Goal: Task Accomplishment & Management: Use online tool/utility

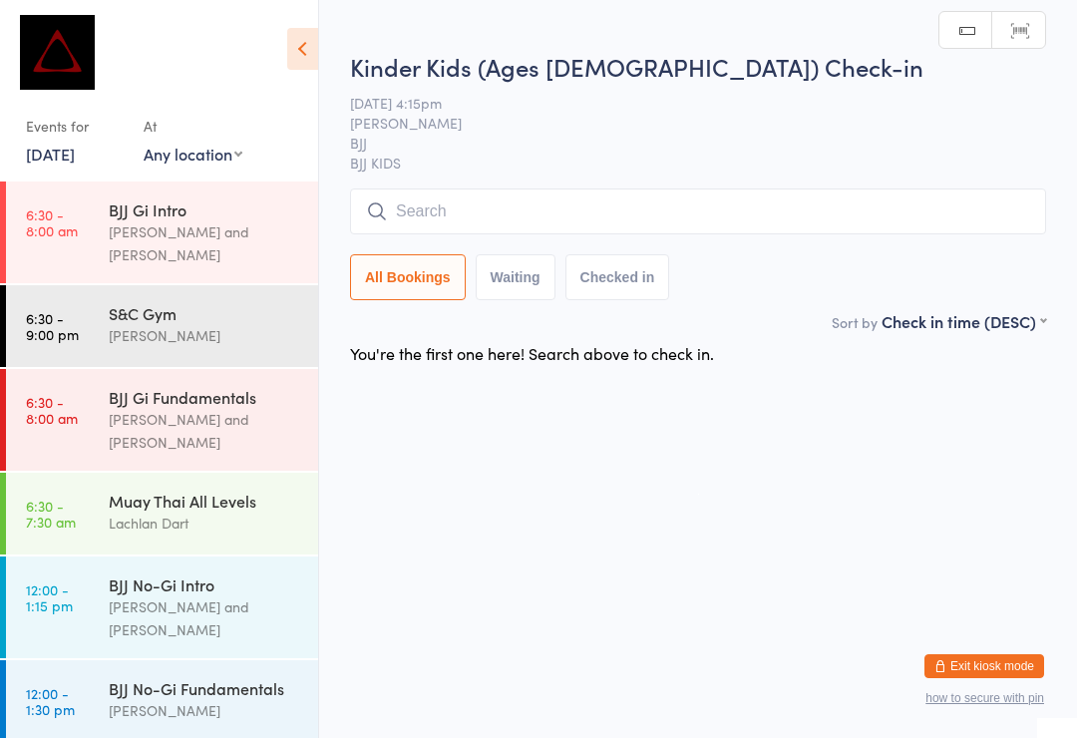
scroll to position [279, 0]
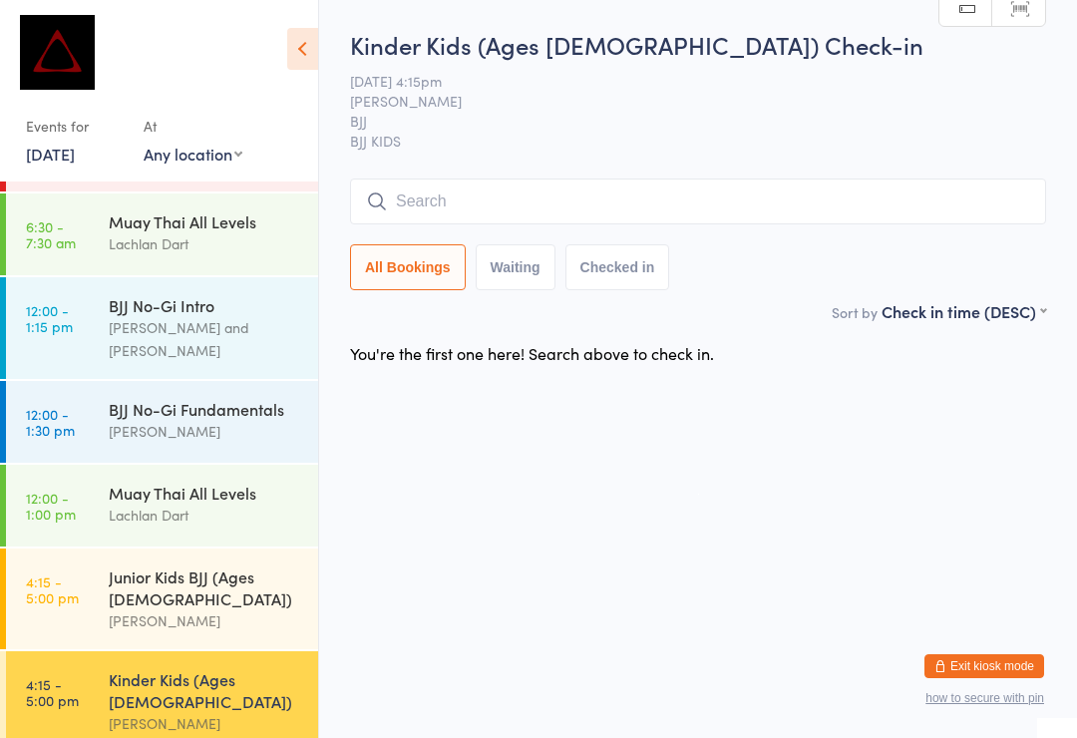
click at [665, 136] on span "BJJ KIDS" at bounding box center [698, 141] width 696 height 20
click at [396, 209] on input "search" at bounding box center [698, 201] width 696 height 46
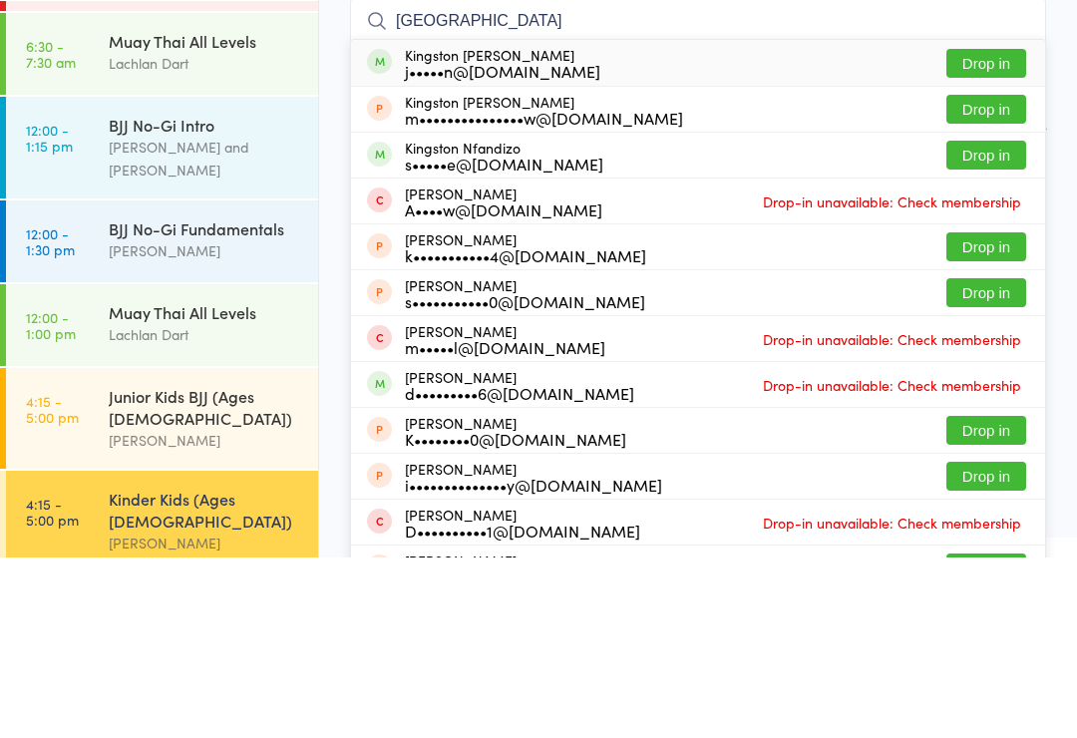
type input "Kingston"
click at [420, 243] on div "j•••••n@[DOMAIN_NAME]" at bounding box center [502, 251] width 195 height 16
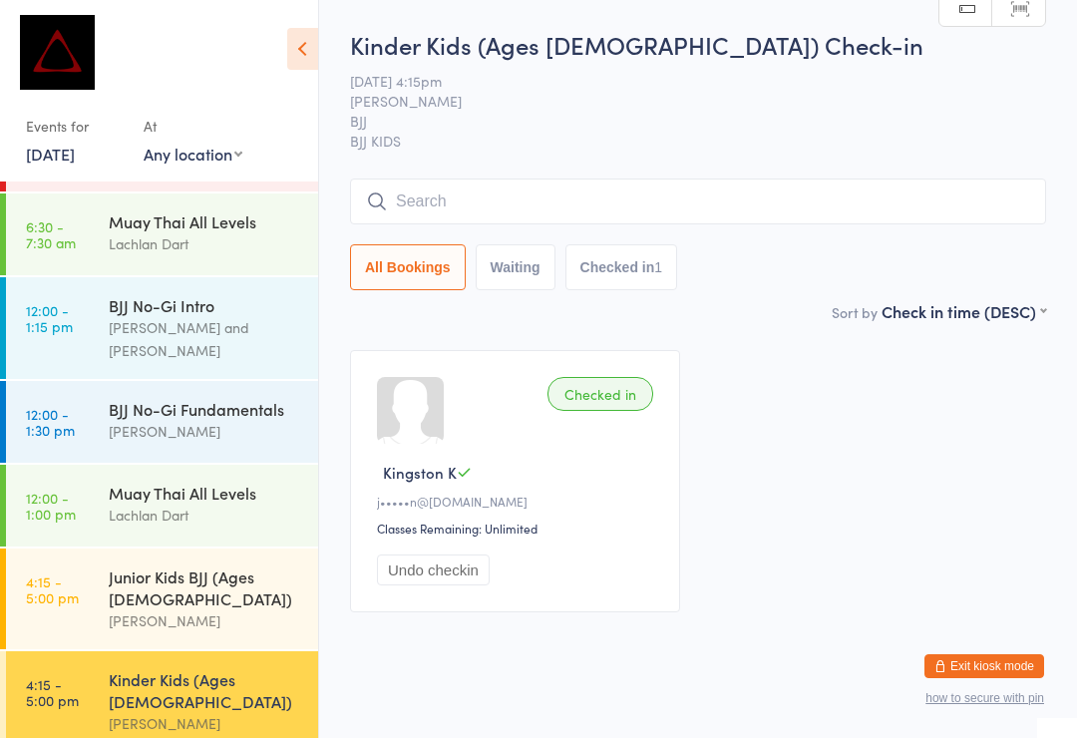
click at [902, 191] on input "search" at bounding box center [698, 201] width 696 height 46
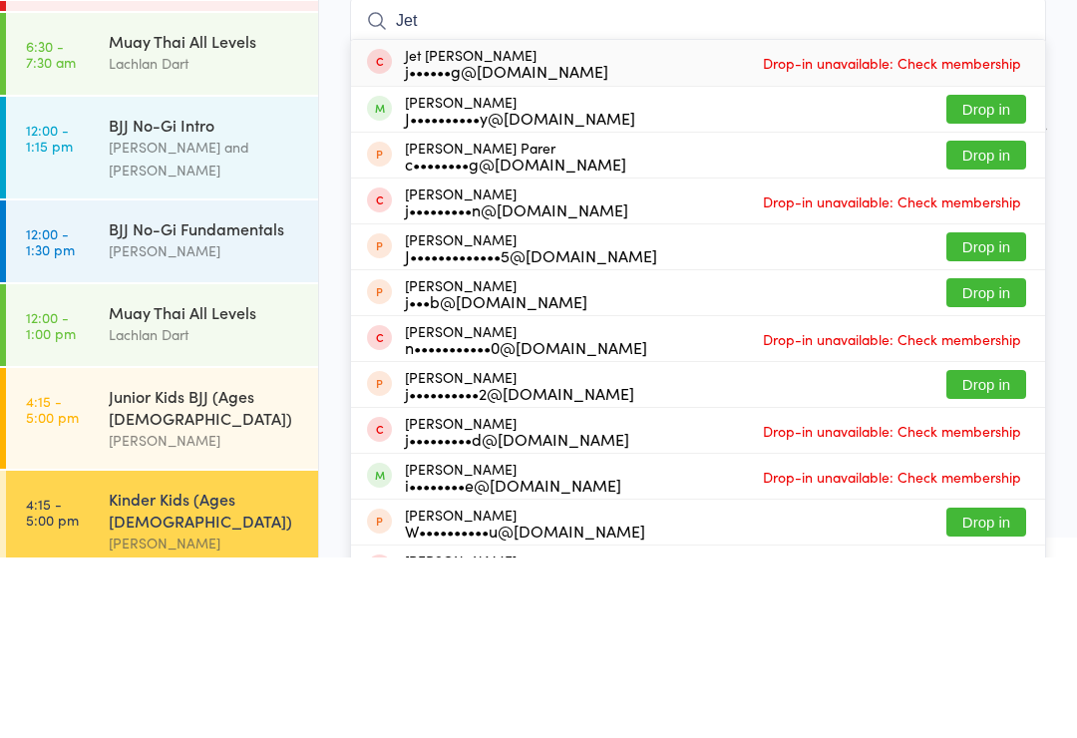
type input "Jet"
click at [992, 275] on button "Drop in" at bounding box center [986, 289] width 80 height 29
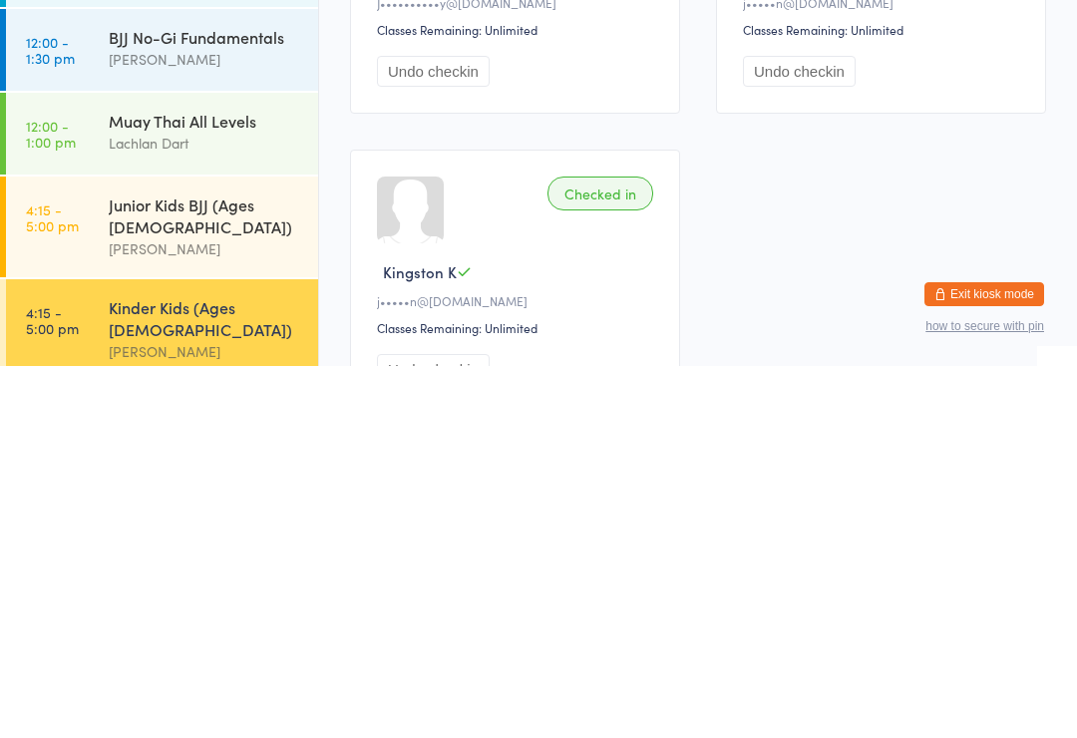
scroll to position [128, 0]
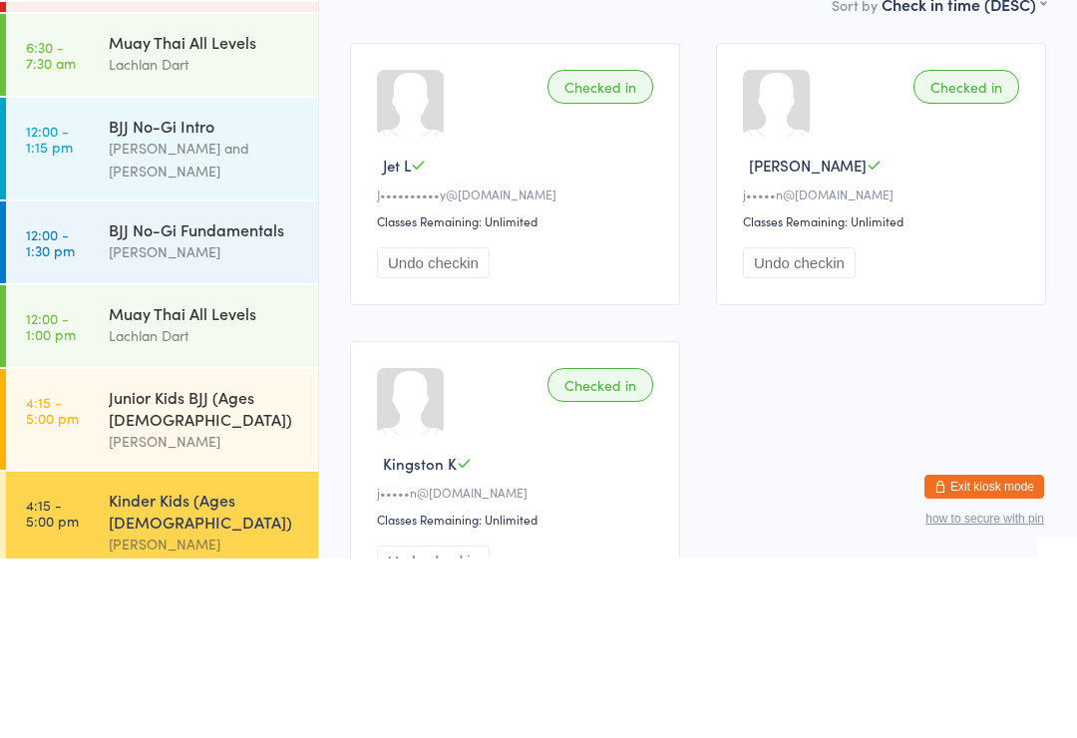
click at [993, 323] on div "Checked in Jet L J••••••••••y@hotmail.com Classes Remaining: Unlimited Undo che…" at bounding box center [698, 502] width 732 height 596
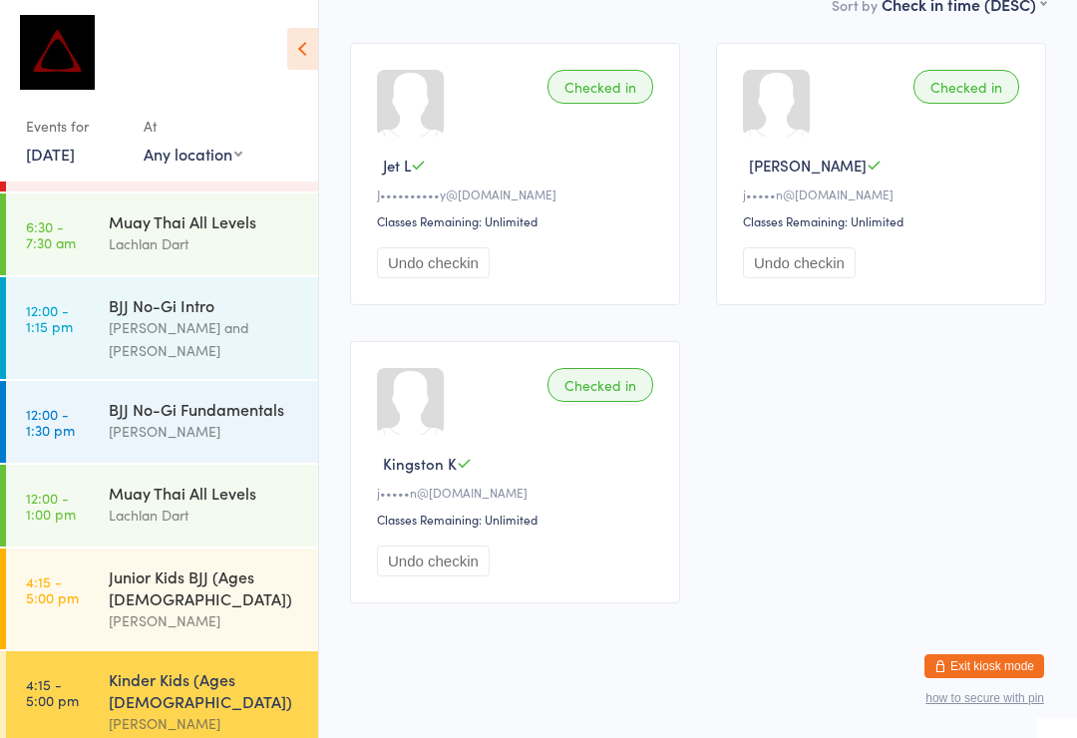
click at [997, 678] on button "Exit kiosk mode" at bounding box center [984, 666] width 120 height 24
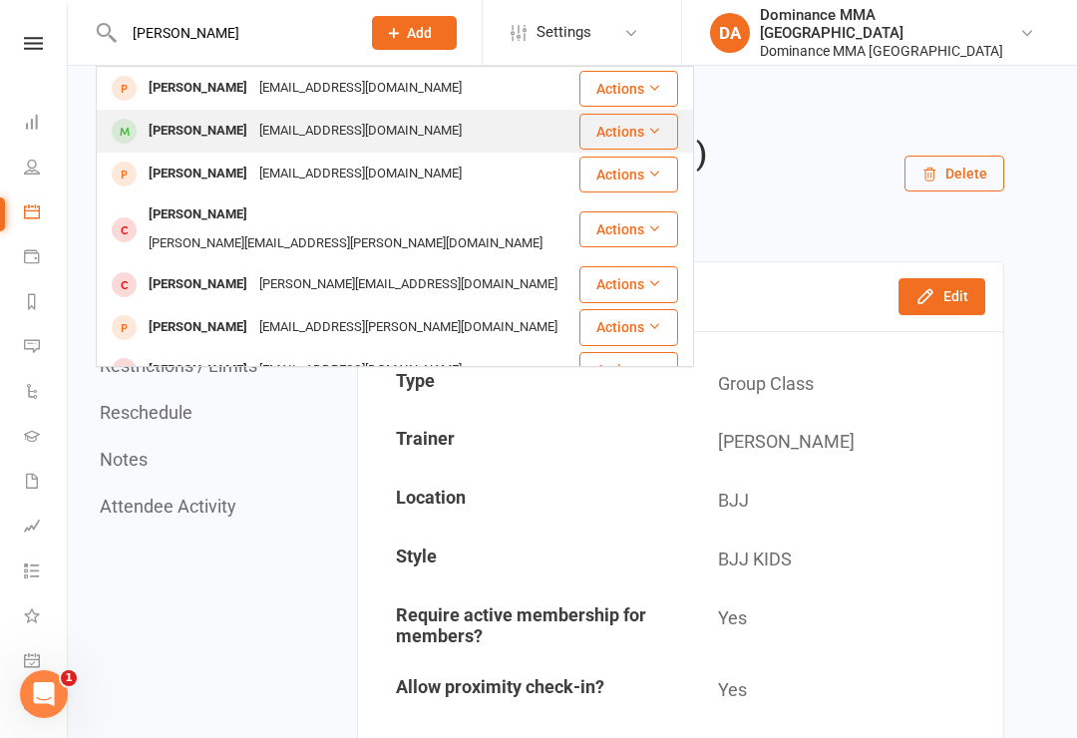
type input "Patrick corr"
click at [197, 130] on div "Patrick Corr" at bounding box center [198, 131] width 111 height 29
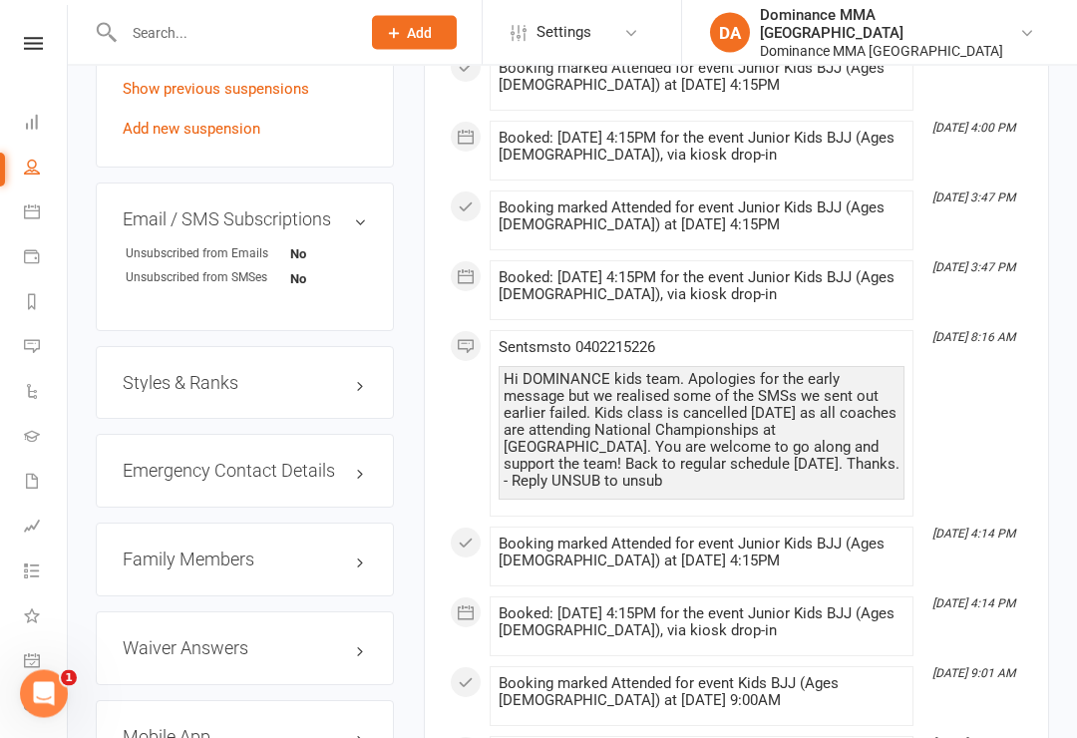
click at [167, 550] on h3 "Family Members" at bounding box center [245, 560] width 244 height 20
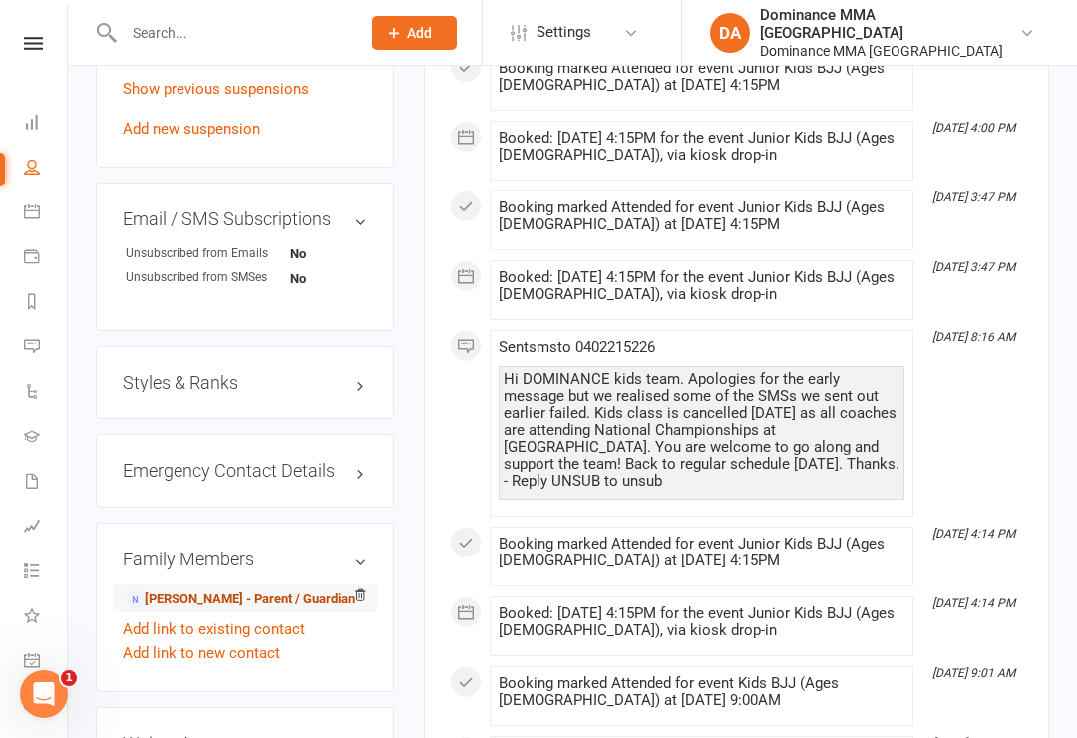
click at [181, 589] on link "Olivia Burns - Parent / Guardian" at bounding box center [240, 599] width 229 height 21
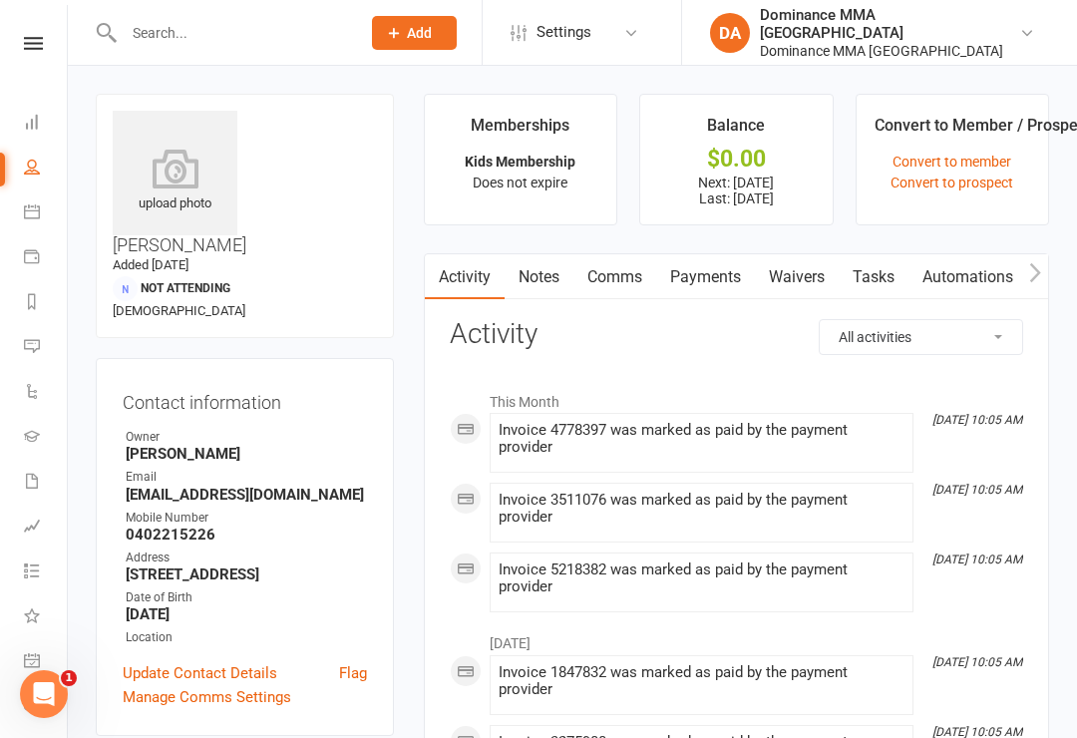
click at [812, 278] on link "Waivers" at bounding box center [797, 277] width 84 height 46
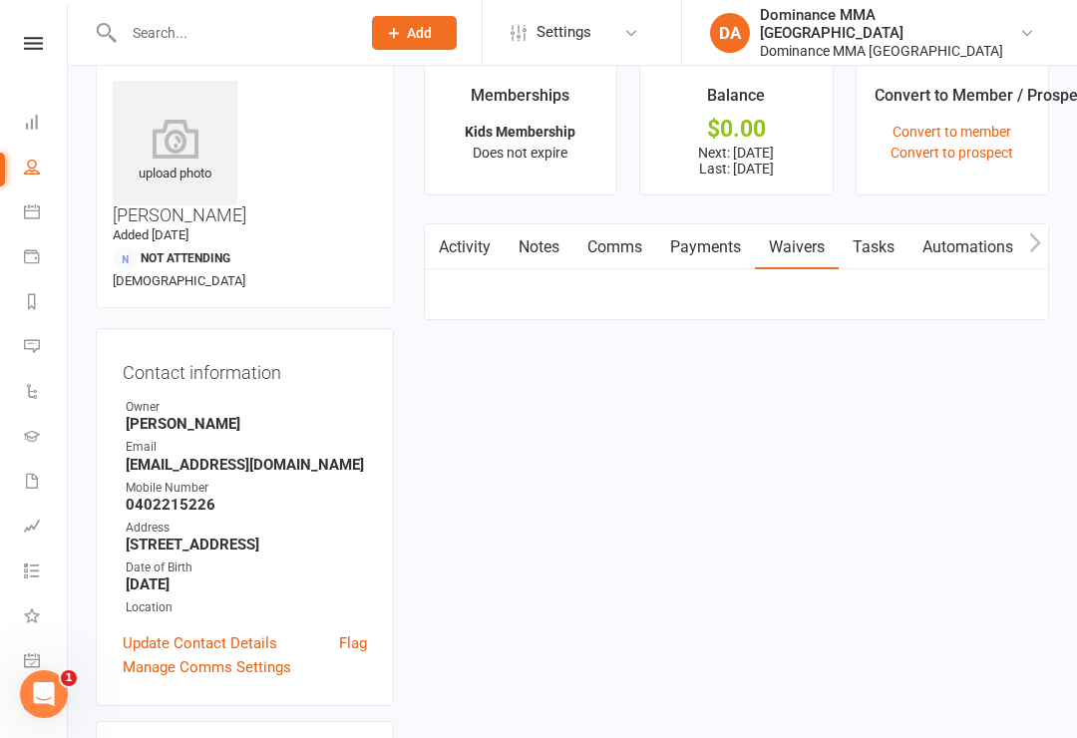
scroll to position [31, 0]
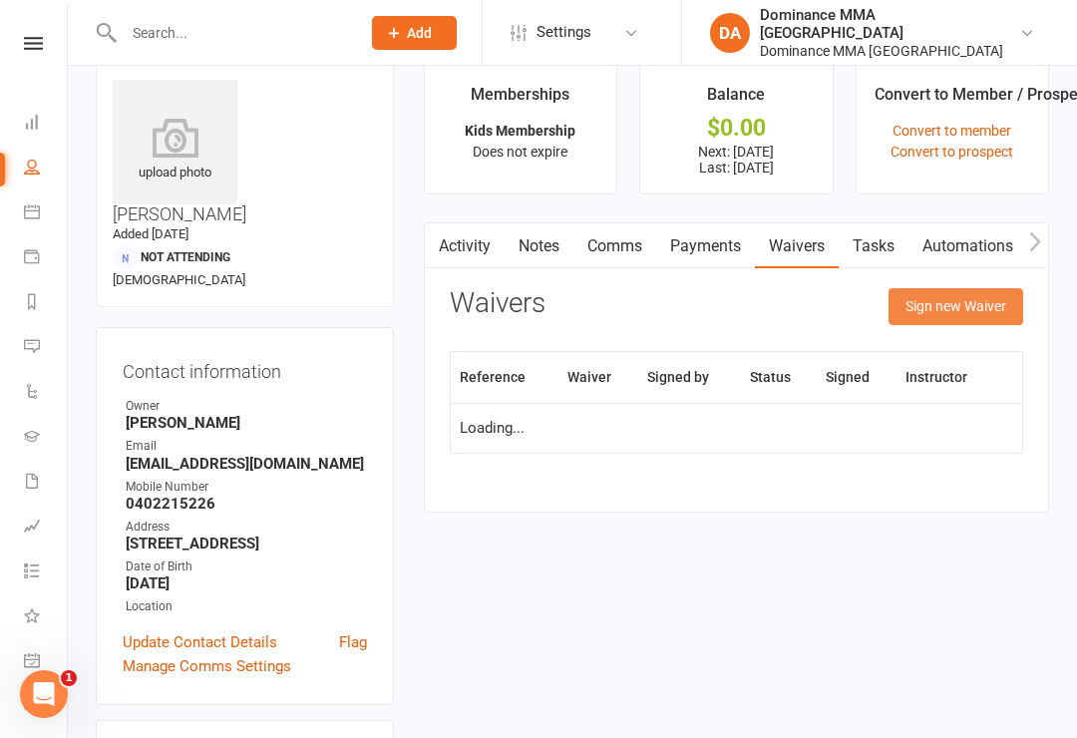
click at [963, 293] on button "Sign new Waiver" at bounding box center [955, 306] width 135 height 36
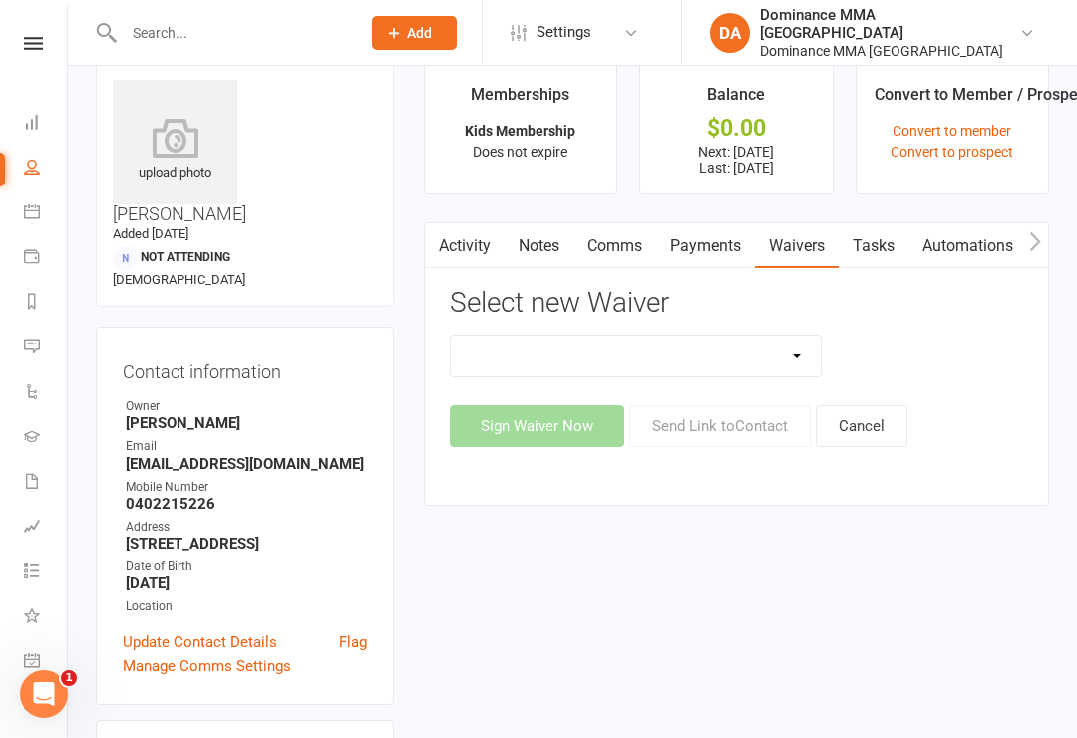
click at [795, 353] on select "Member | Cancellation | Adults Member | Cancellation | Kids/Teens Member | Inju…" at bounding box center [636, 356] width 371 height 40
select select "7290"
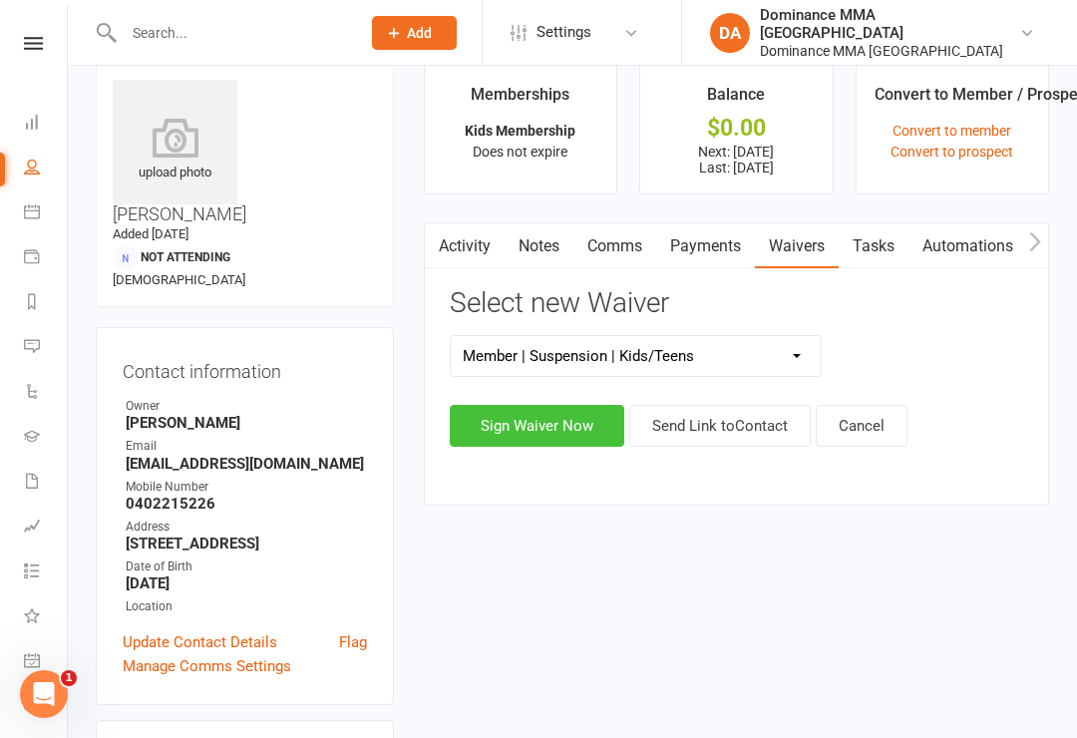
click at [519, 430] on button "Sign Waiver Now" at bounding box center [537, 426] width 174 height 42
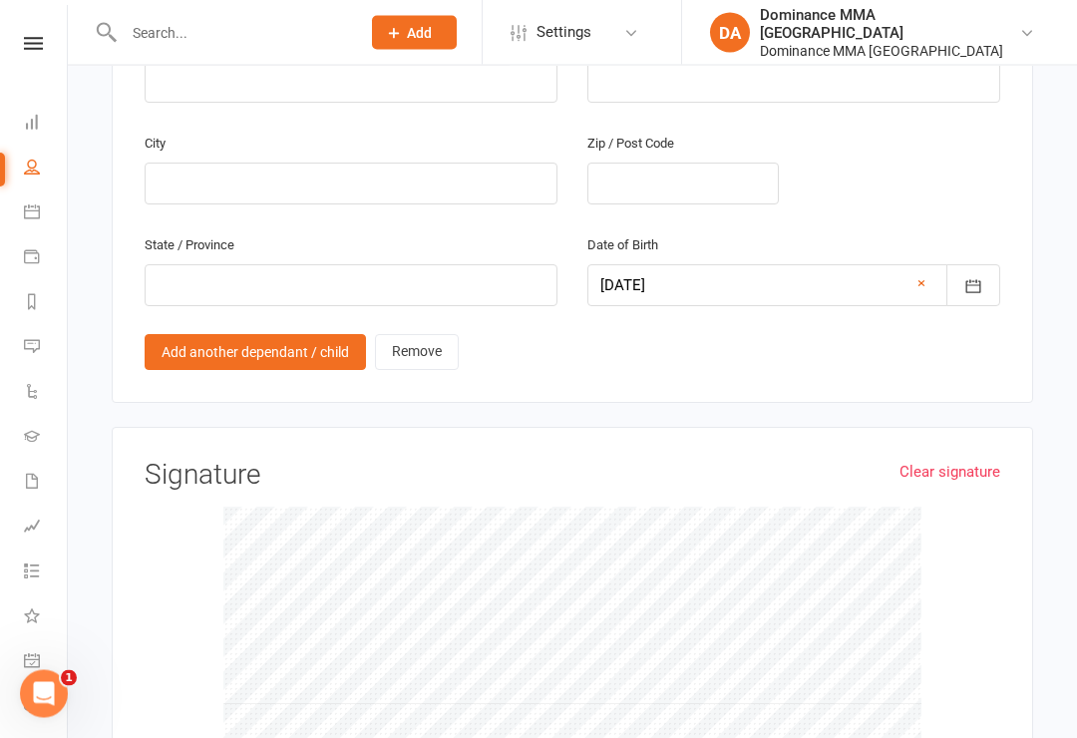
scroll to position [1671, 0]
click at [949, 459] on link "Clear signature" at bounding box center [949, 471] width 101 height 24
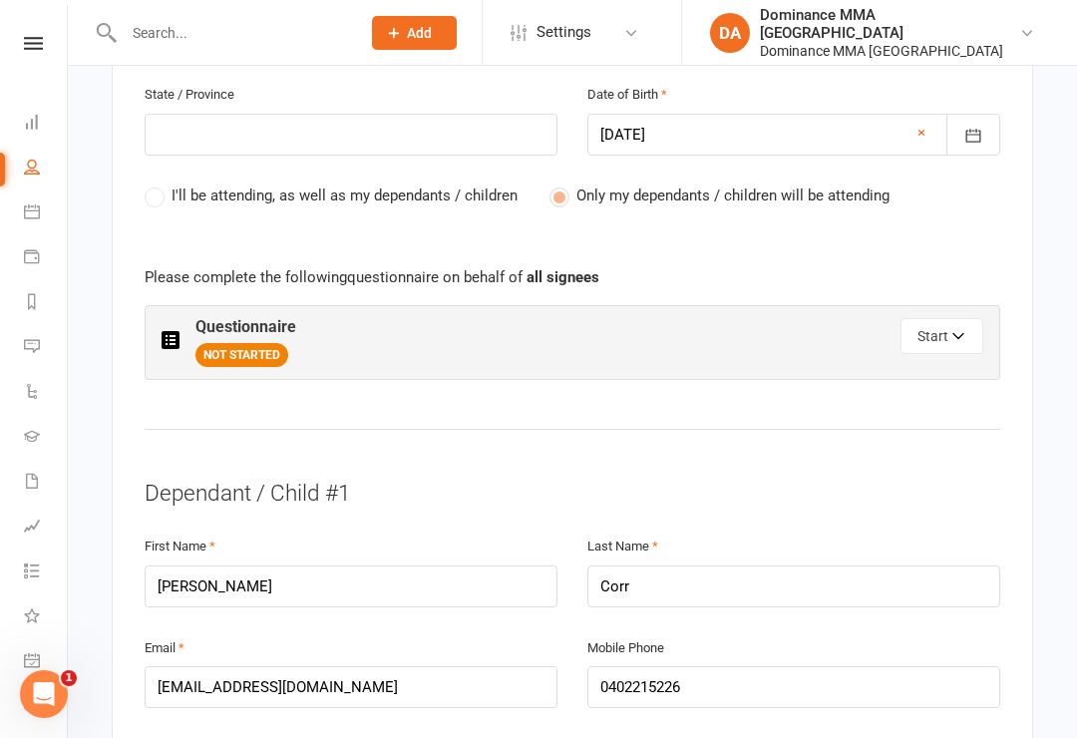
scroll to position [960, 0]
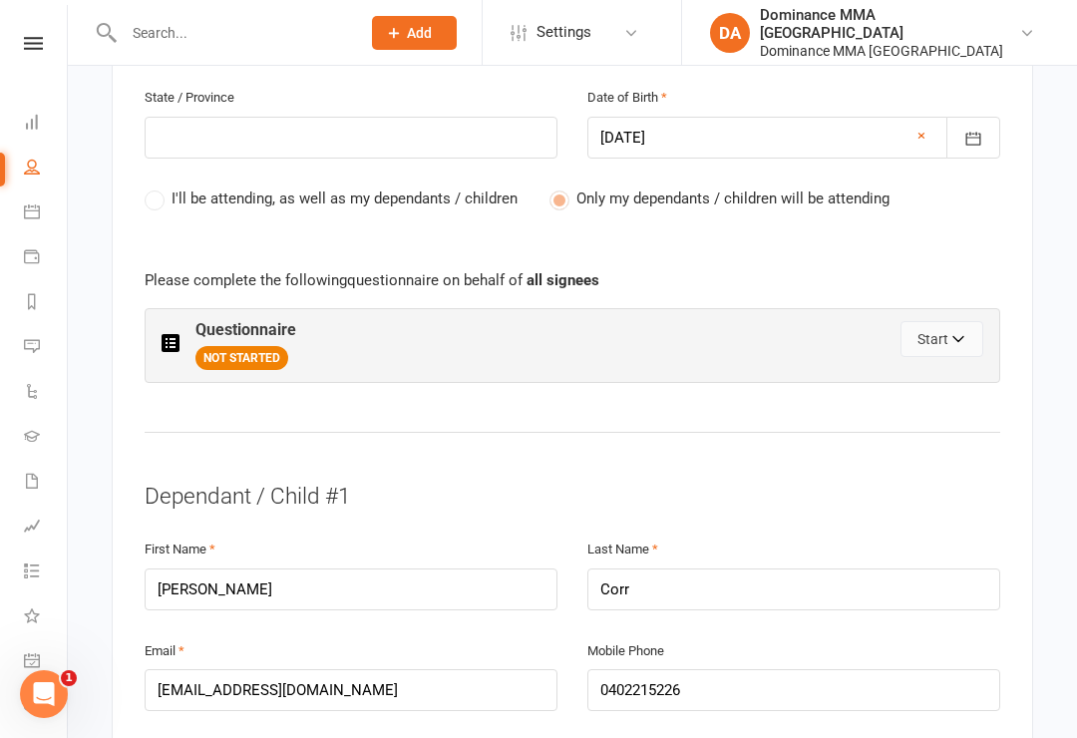
click at [950, 321] on button "Start" at bounding box center [941, 339] width 83 height 36
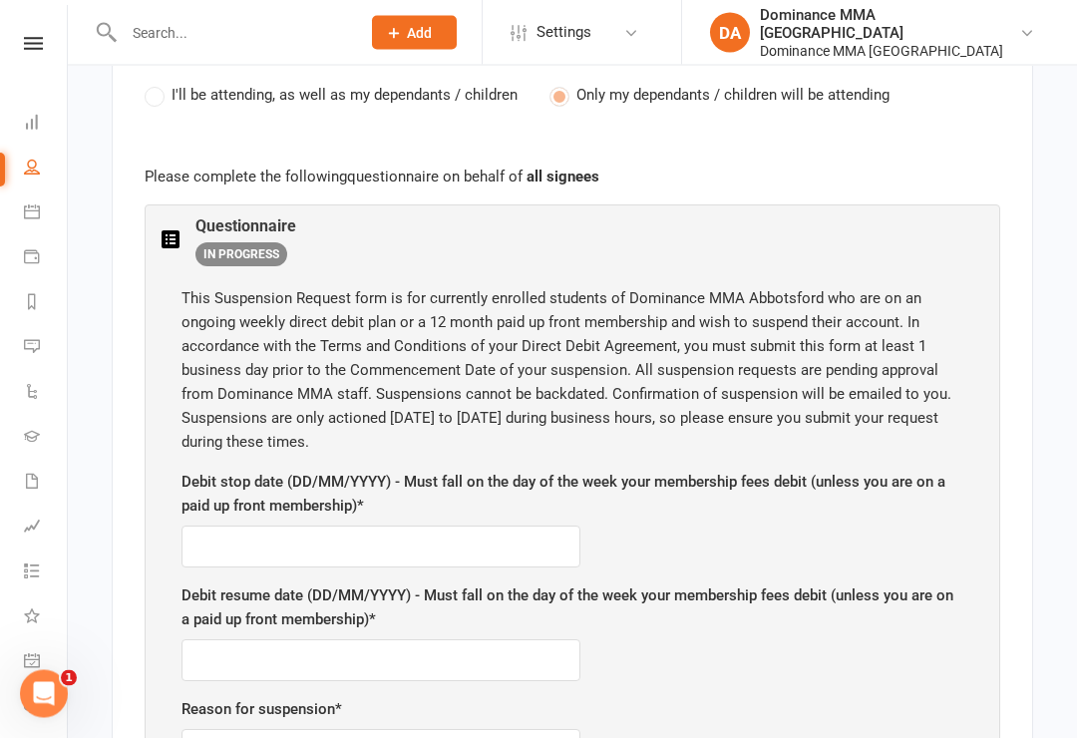
scroll to position [1098, 0]
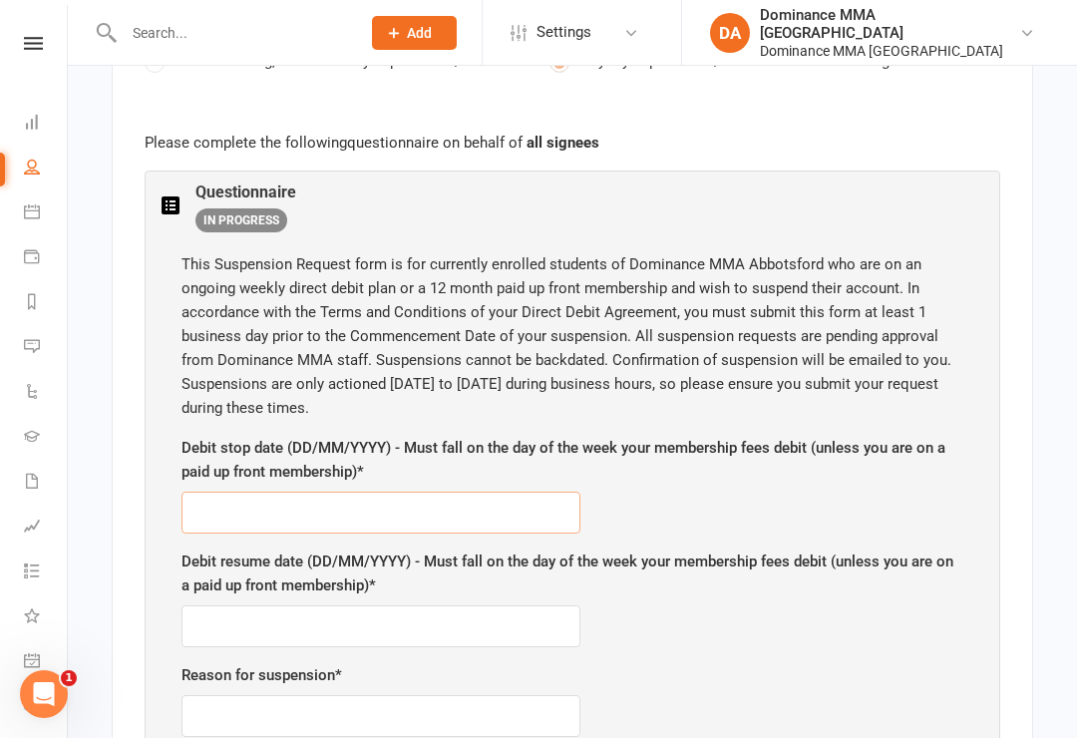
click at [446, 492] on input "text" at bounding box center [380, 513] width 399 height 42
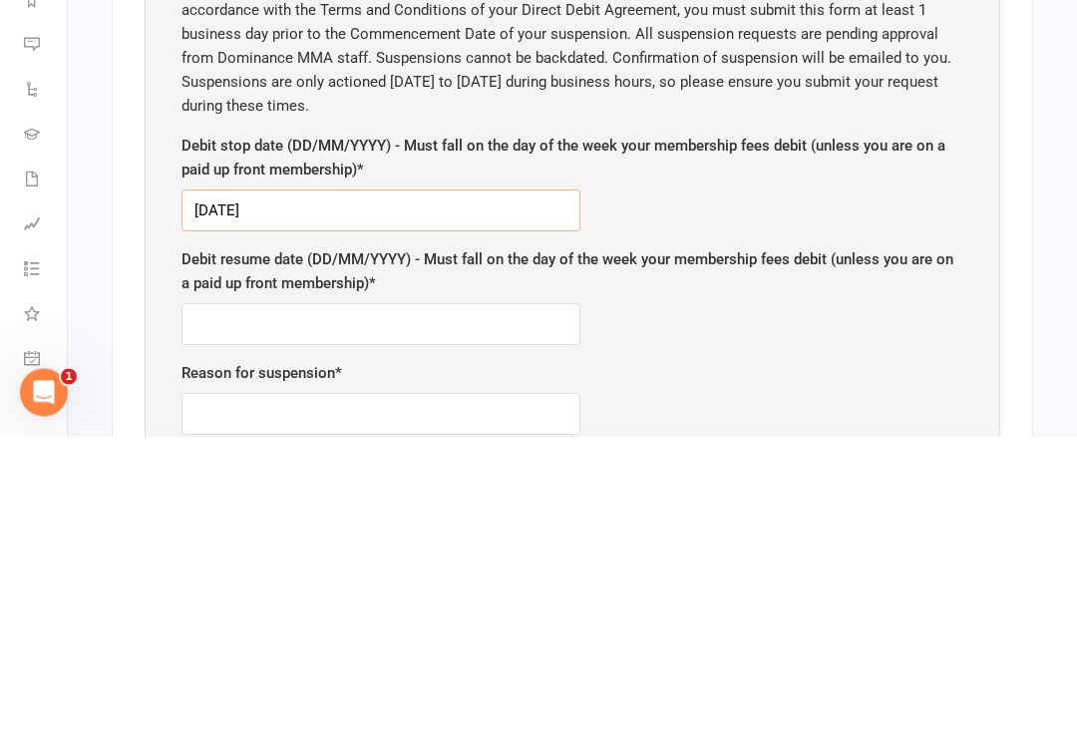
type input "21/09/2025"
click at [345, 605] on input "text" at bounding box center [380, 626] width 399 height 42
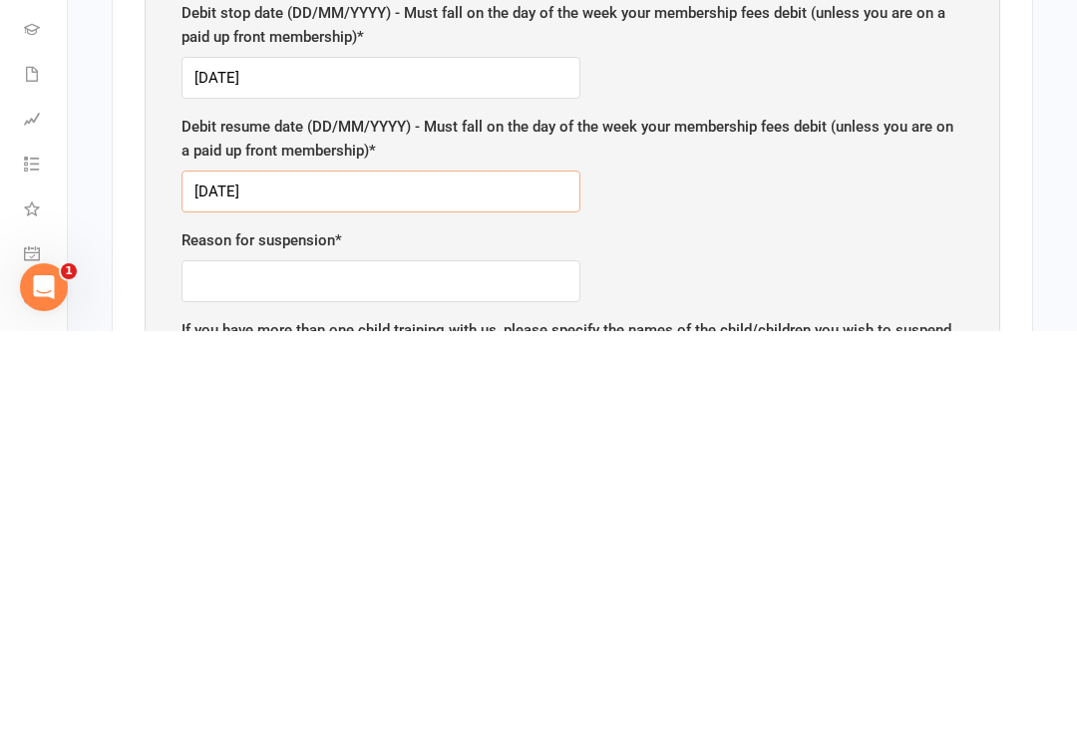
scroll to position [1129, 0]
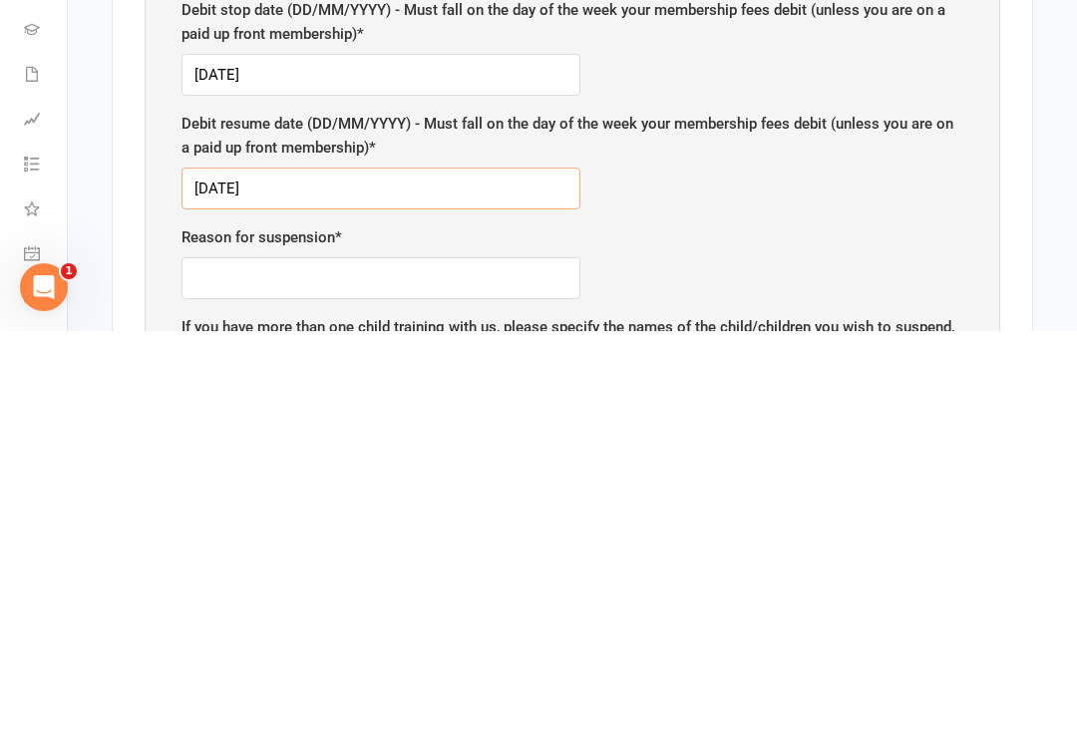
type input "27/09/2025"
click at [470, 664] on input "text" at bounding box center [380, 685] width 399 height 42
type input "Holiday"
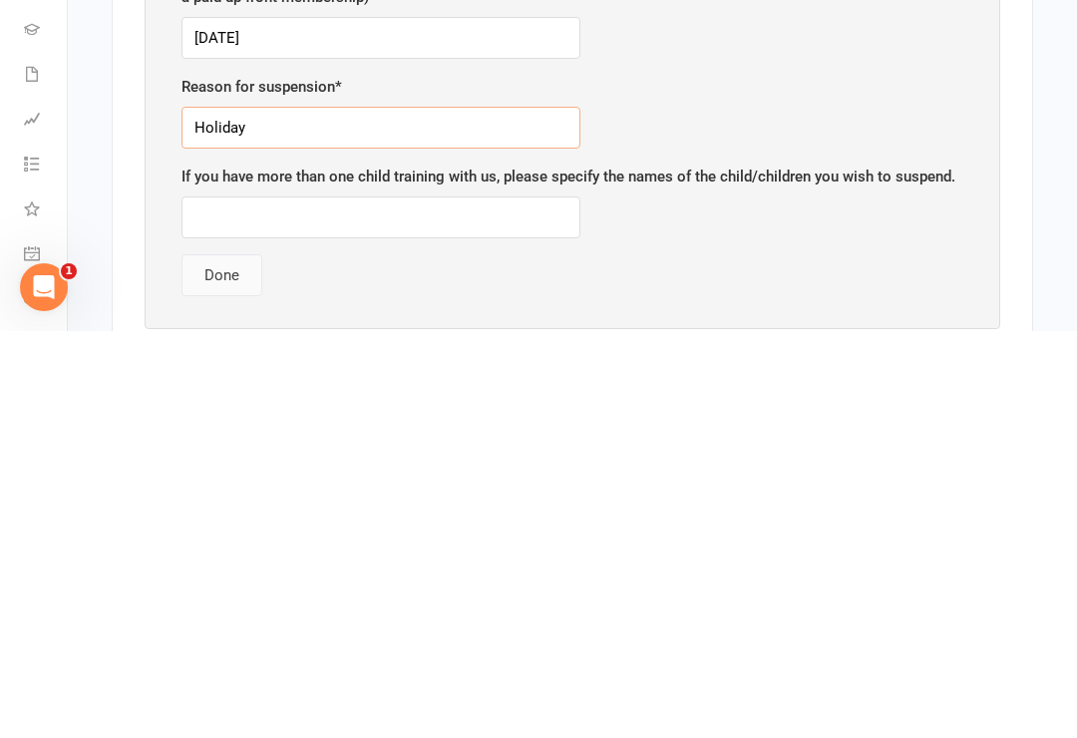
click at [242, 661] on button "Done" at bounding box center [221, 682] width 81 height 42
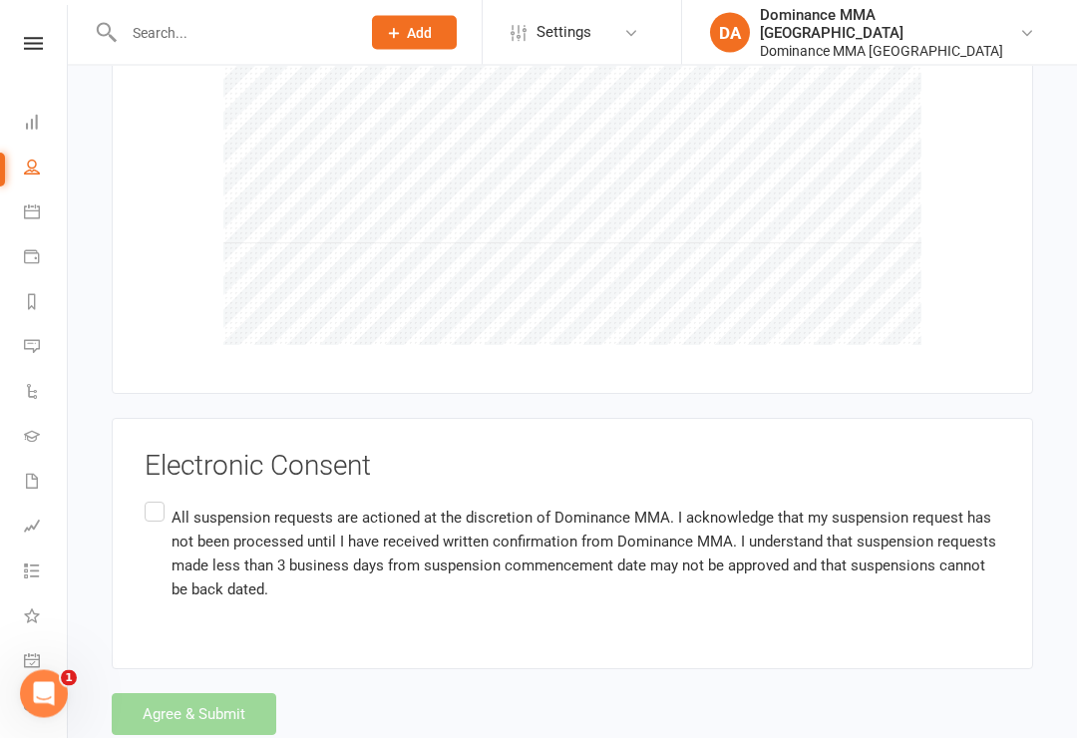
scroll to position [2139, 0]
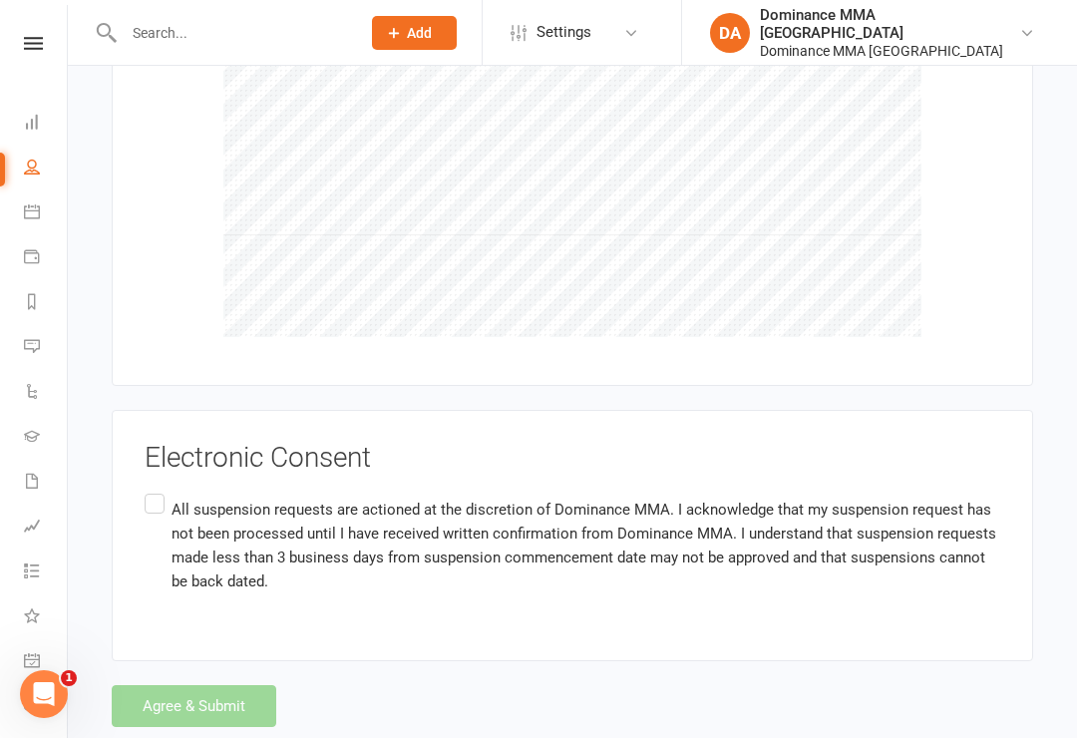
click at [159, 490] on label "All suspension requests are actioned at the discretion of Dominance MMA. I ackn…" at bounding box center [573, 545] width 856 height 111
click at [158, 490] on input "All suspension requests are actioned at the discretion of Dominance MMA. I ackn…" at bounding box center [151, 490] width 13 height 0
click at [220, 685] on button "Agree & Submit" at bounding box center [194, 706] width 165 height 42
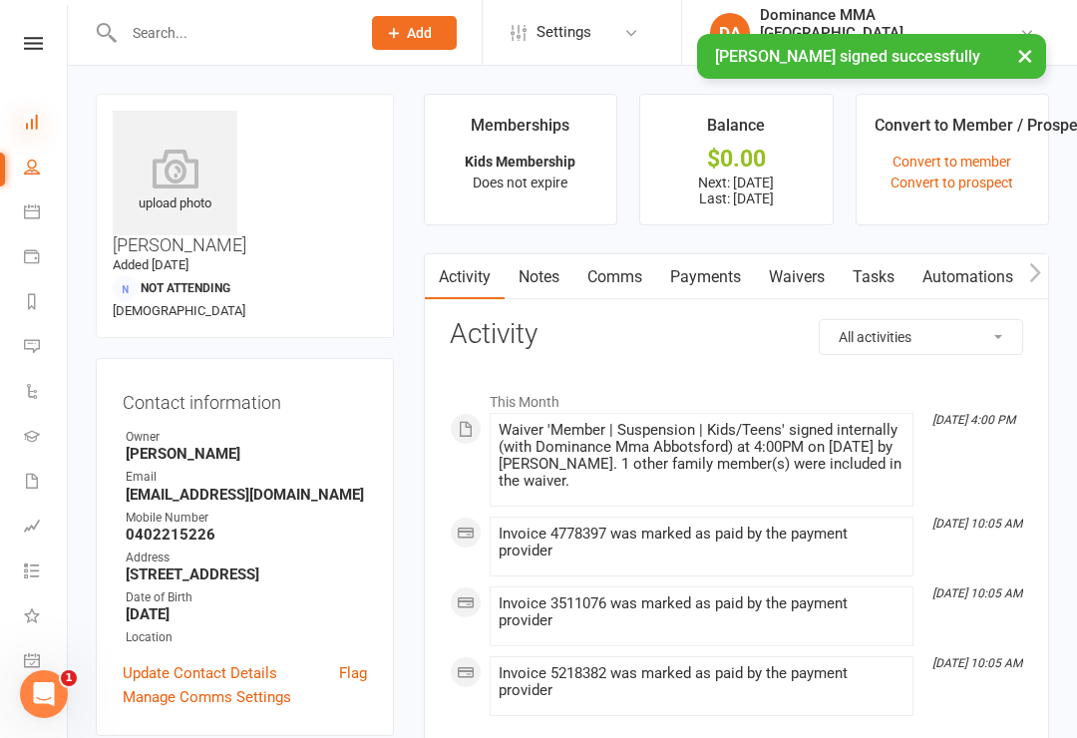
click at [35, 120] on icon at bounding box center [32, 122] width 16 height 16
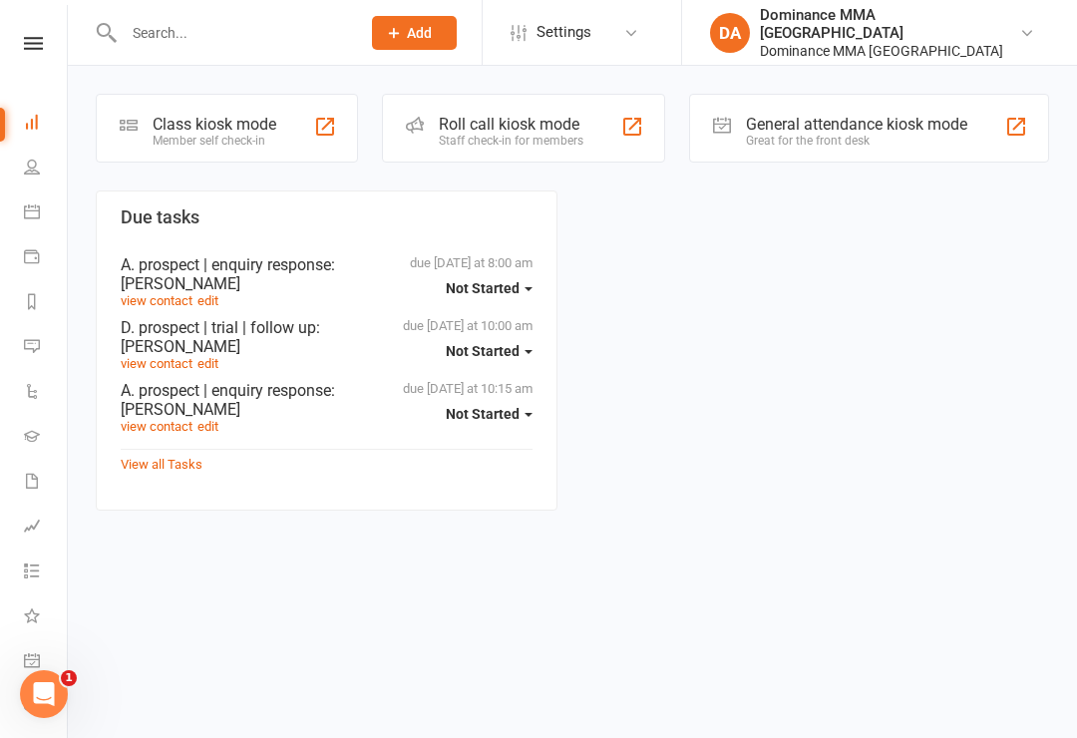
click at [203, 130] on div "Class kiosk mode" at bounding box center [215, 124] width 124 height 19
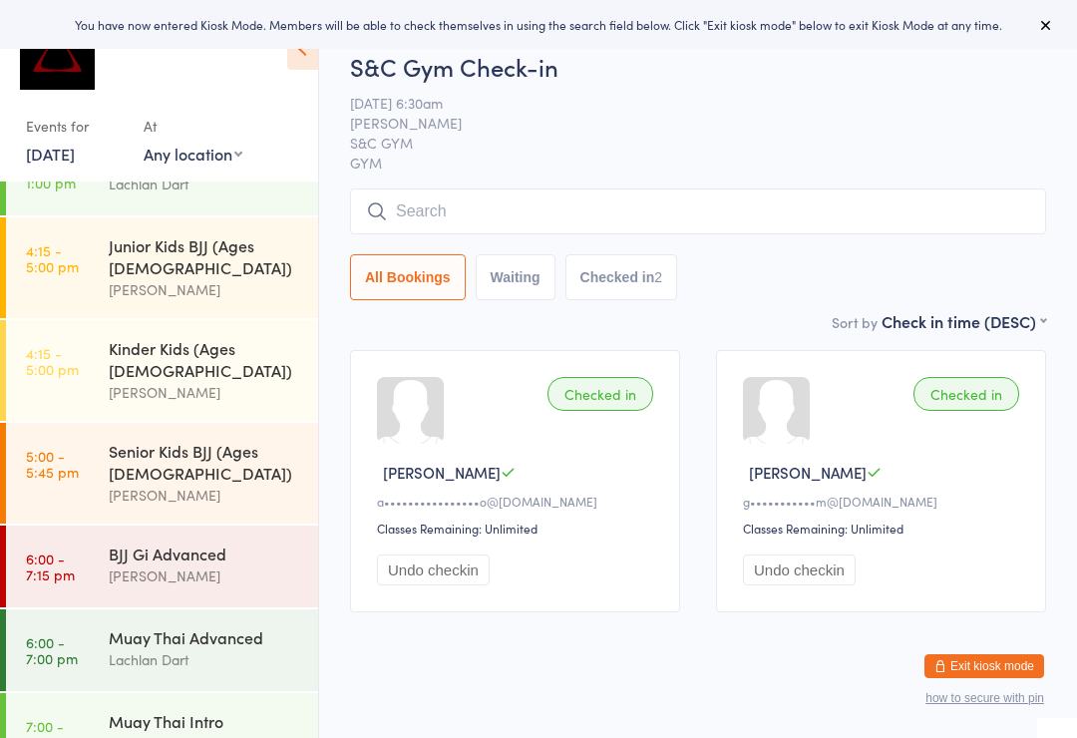
scroll to position [599, 0]
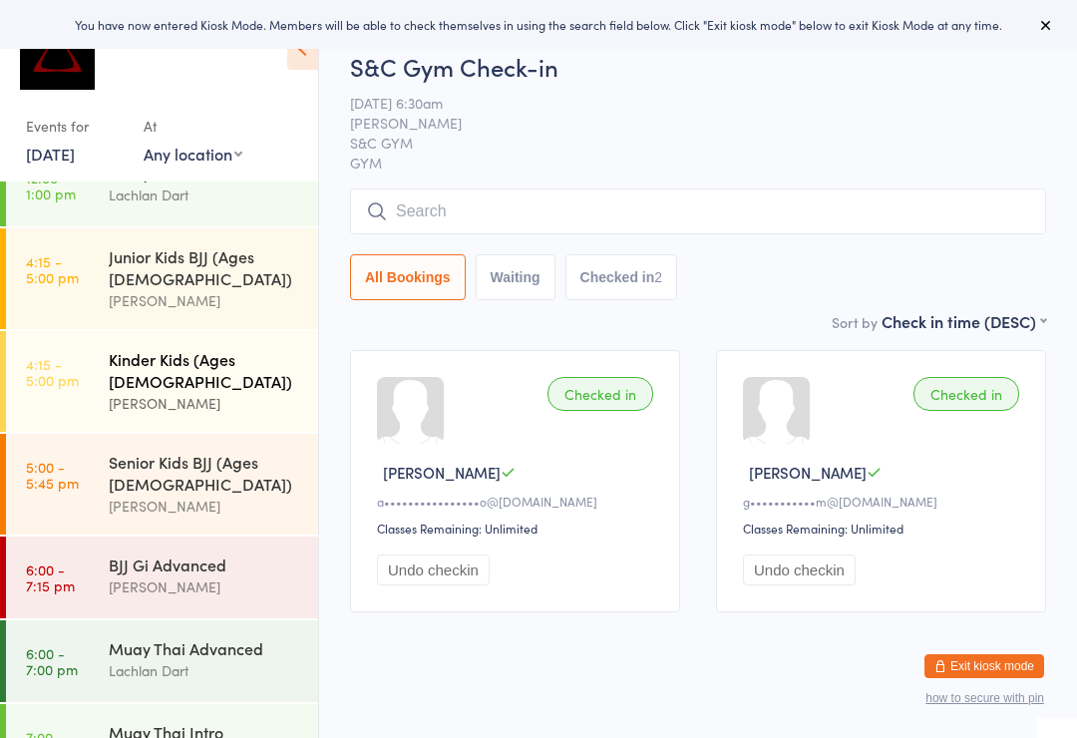
click at [157, 331] on div "Kinder Kids (Ages [DEMOGRAPHIC_DATA]) [PERSON_NAME]" at bounding box center [213, 381] width 209 height 101
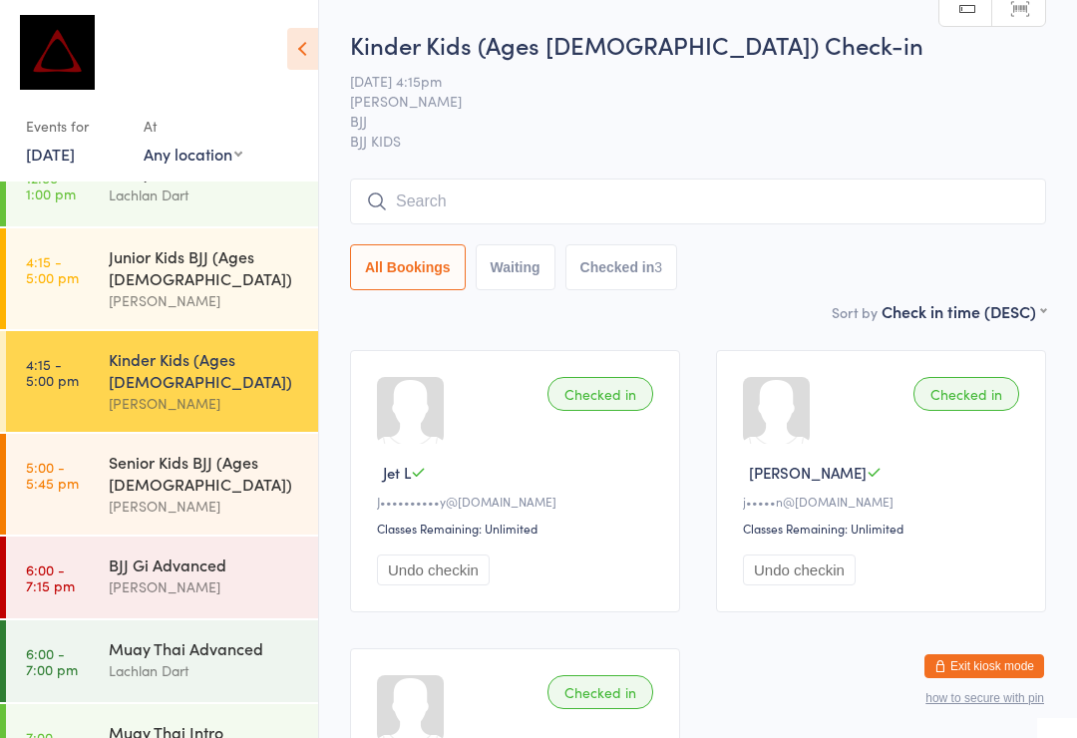
click at [685, 195] on input "search" at bounding box center [698, 201] width 696 height 46
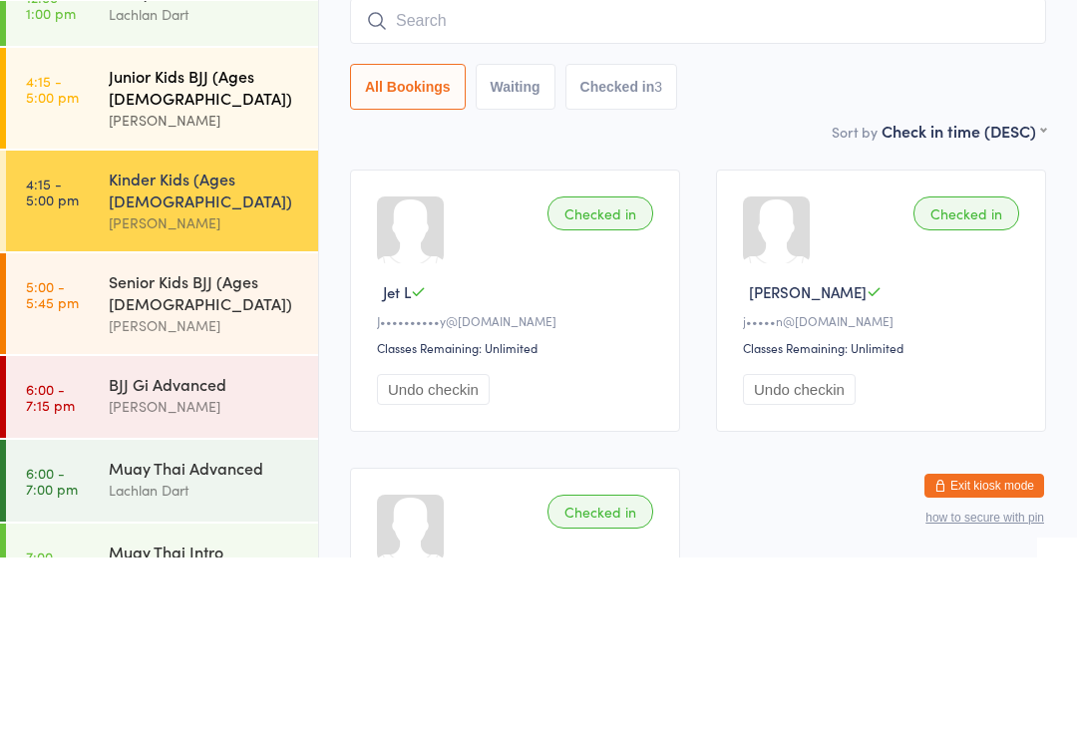
click at [246, 289] on div "[PERSON_NAME]" at bounding box center [205, 300] width 192 height 23
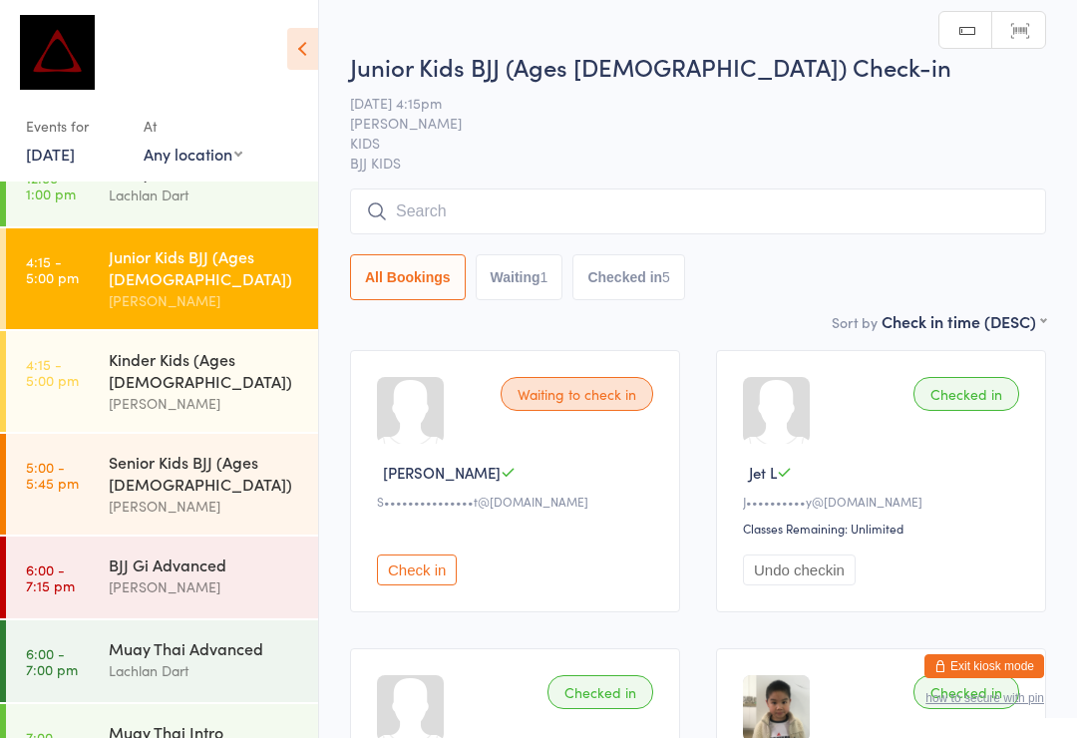
click at [562, 209] on input "search" at bounding box center [698, 211] width 696 height 46
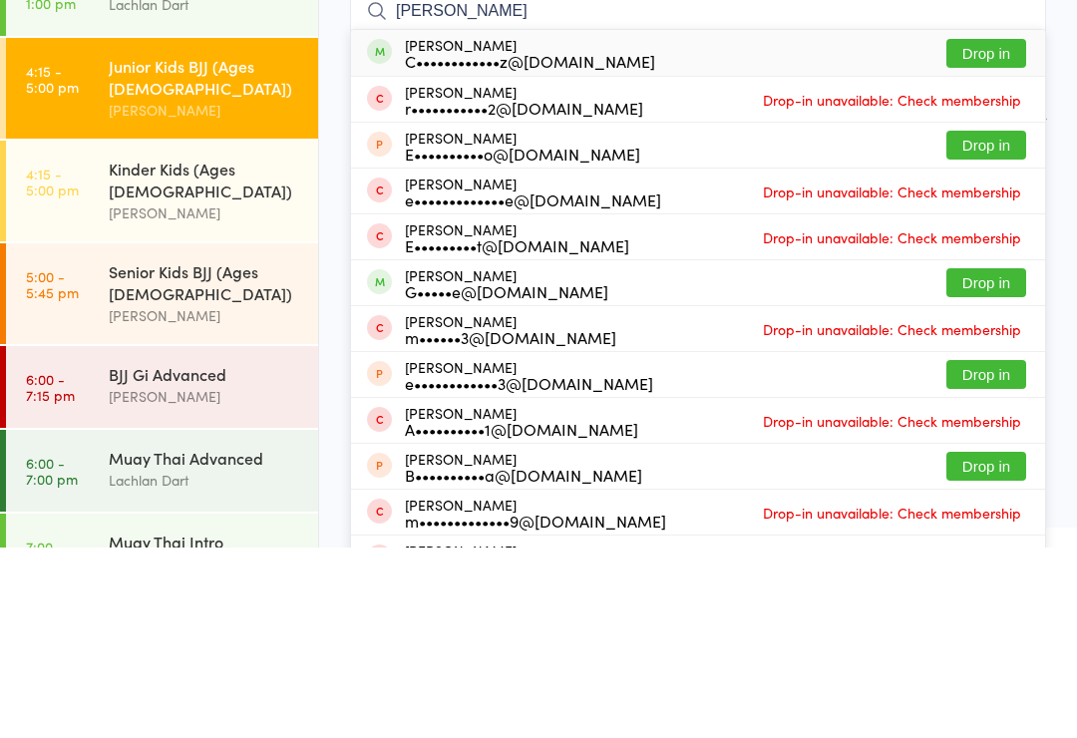
type input "[PERSON_NAME]"
click at [993, 229] on button "Drop in" at bounding box center [986, 243] width 80 height 29
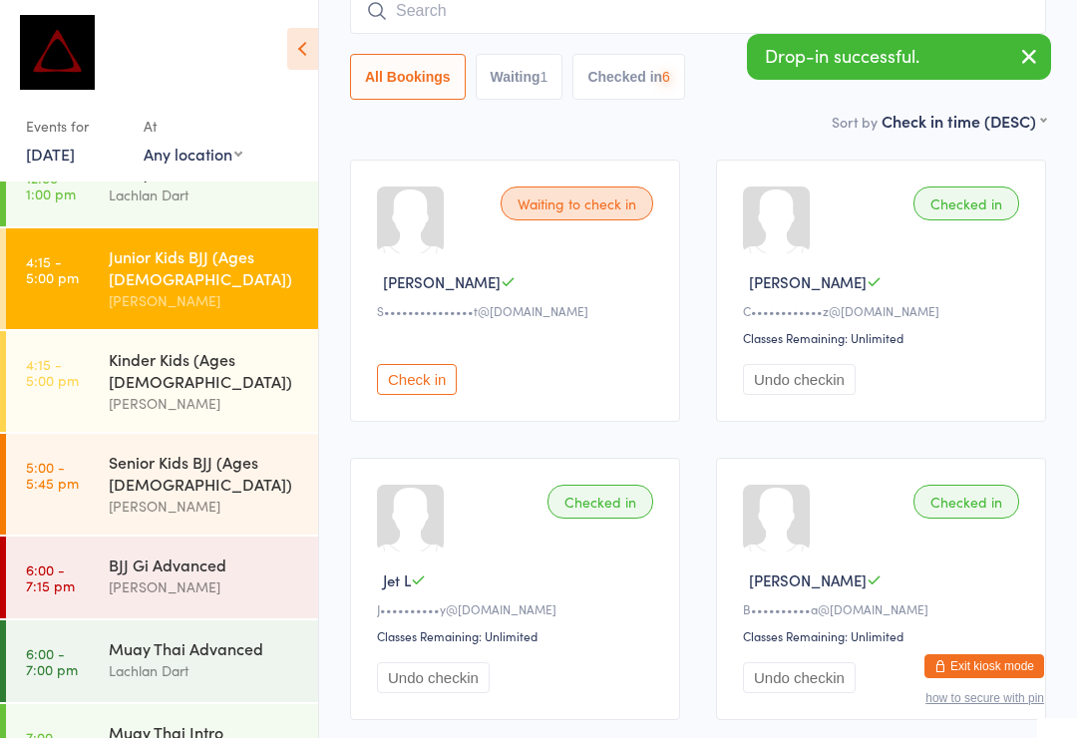
click at [730, 16] on input "search" at bounding box center [698, 11] width 696 height 46
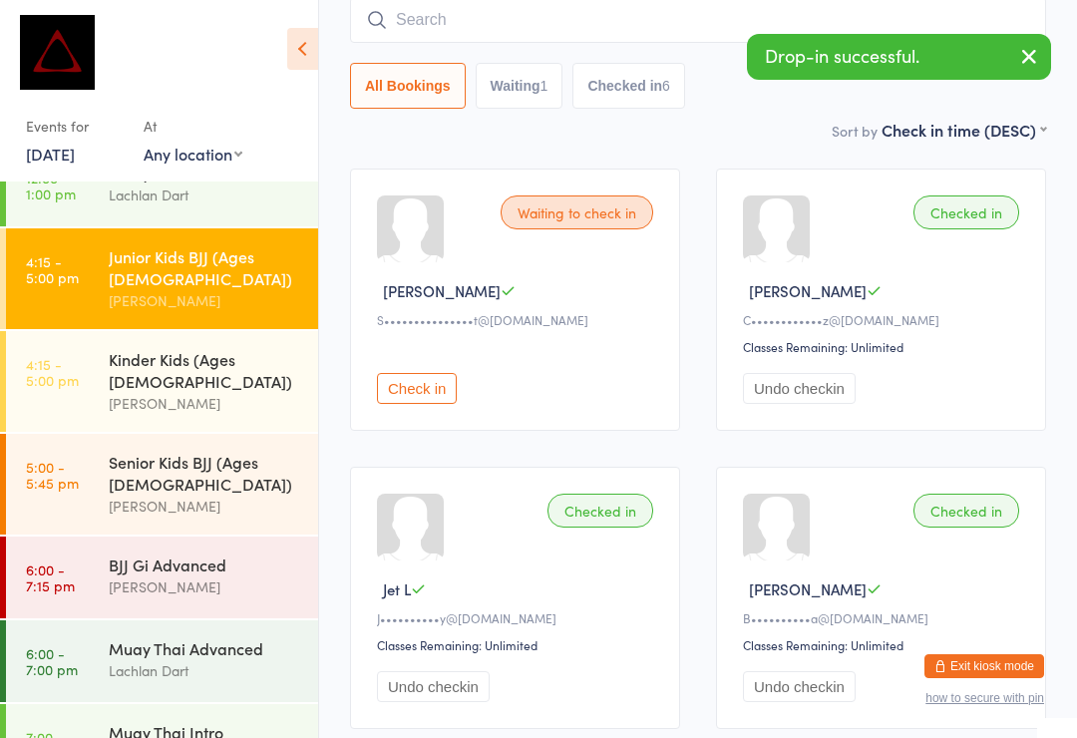
scroll to position [180, 0]
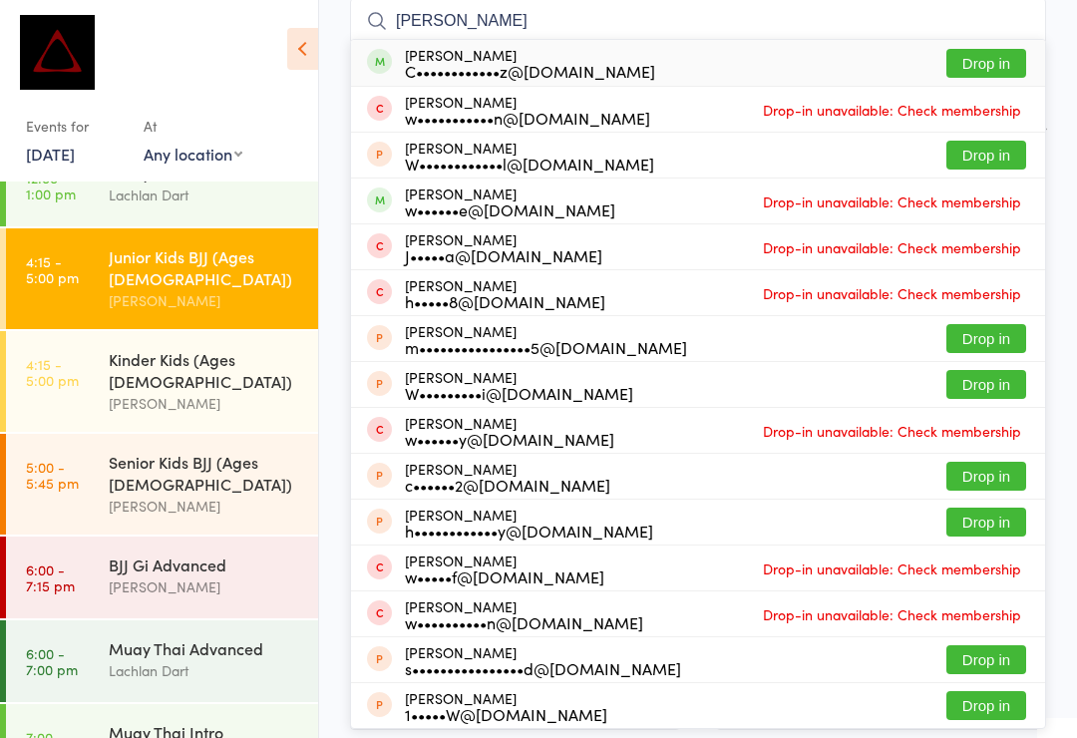
type input "[PERSON_NAME]"
click at [985, 59] on button "Drop in" at bounding box center [986, 63] width 80 height 29
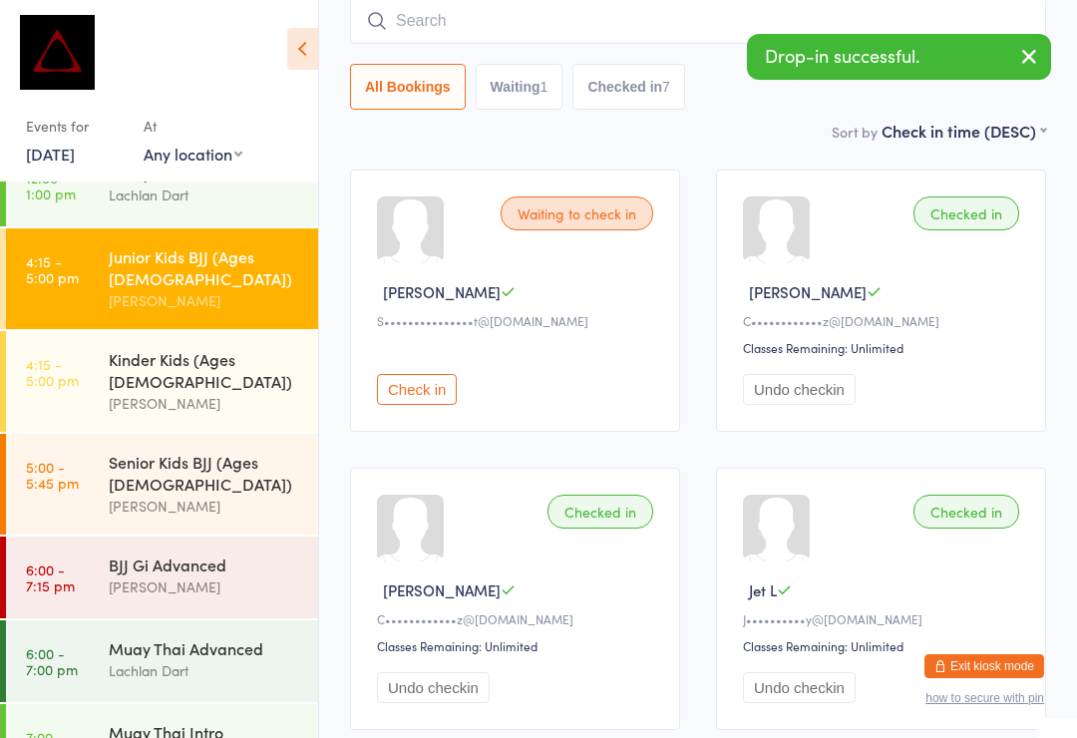
click at [506, 20] on input "search" at bounding box center [698, 21] width 696 height 46
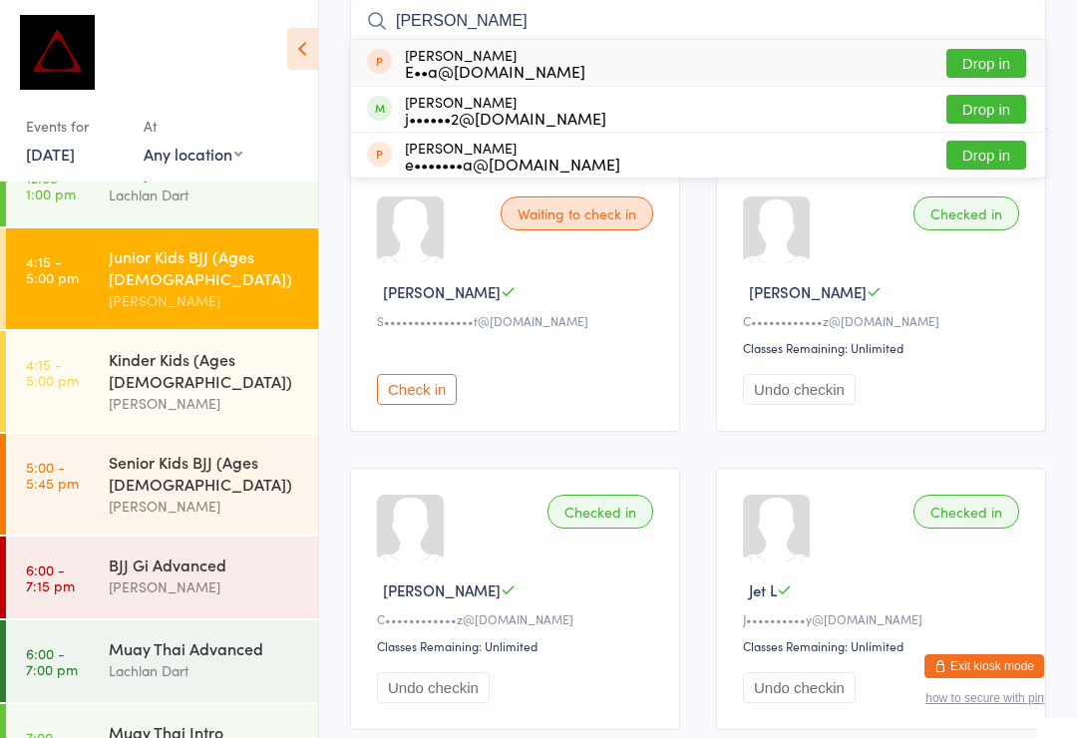
type input "[PERSON_NAME]"
click at [981, 106] on button "Drop in" at bounding box center [986, 109] width 80 height 29
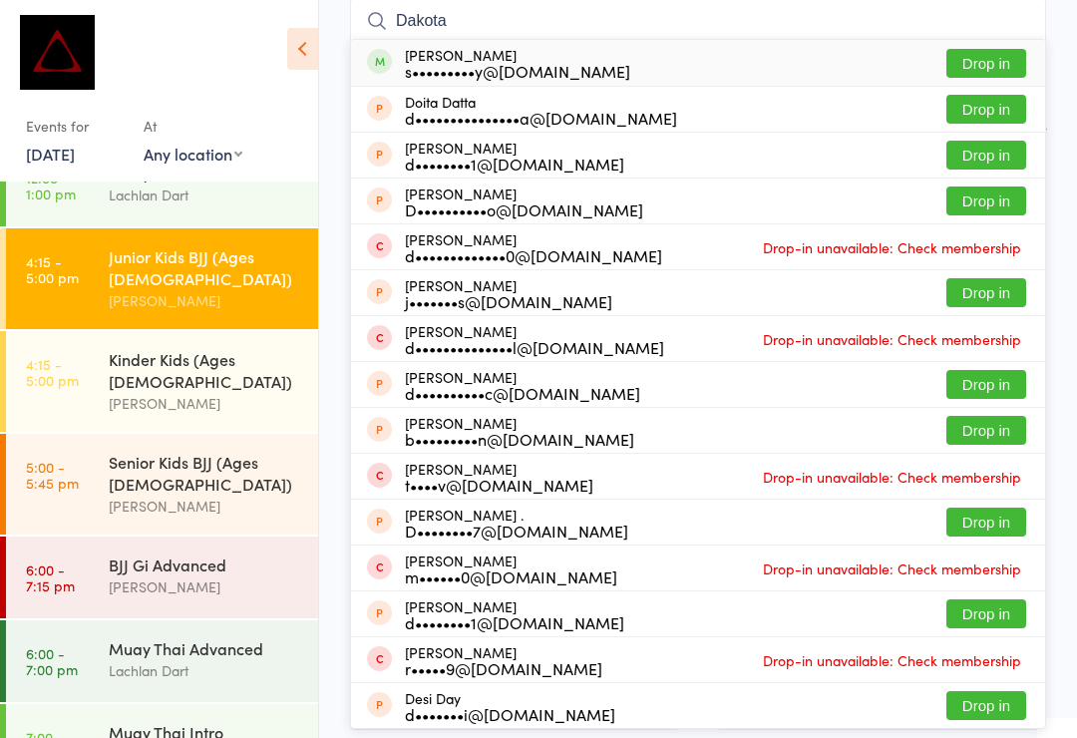
type input "Dakota"
click at [985, 63] on button "Drop in" at bounding box center [986, 63] width 80 height 29
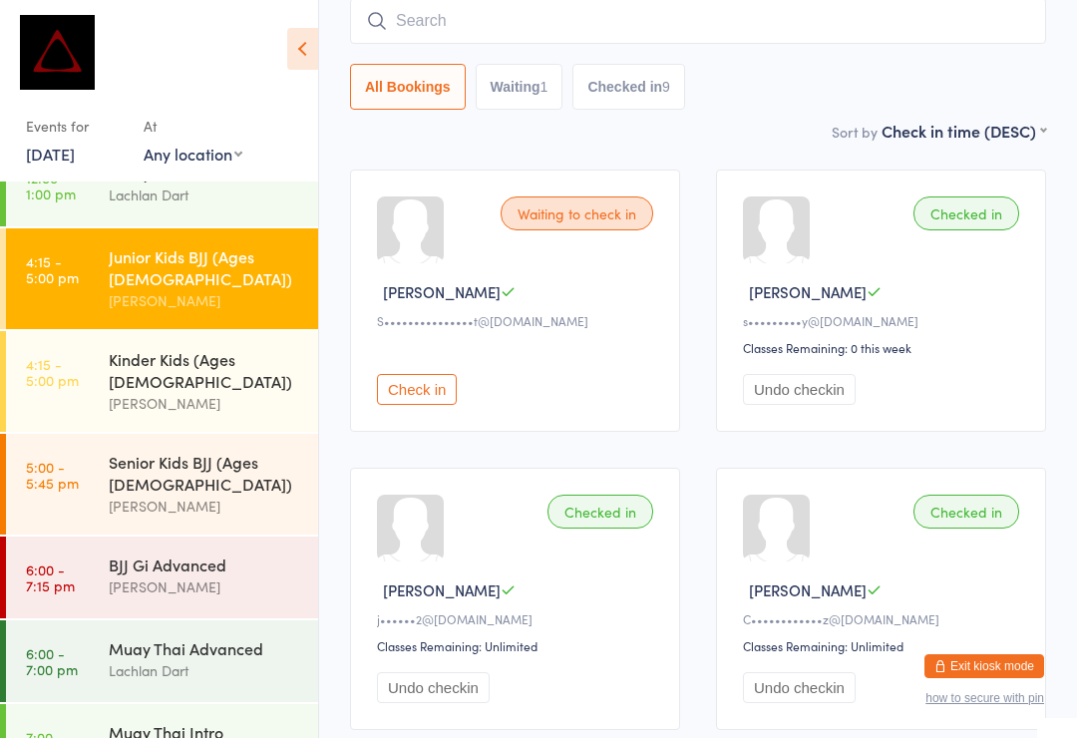
click at [590, 34] on input "search" at bounding box center [698, 21] width 696 height 46
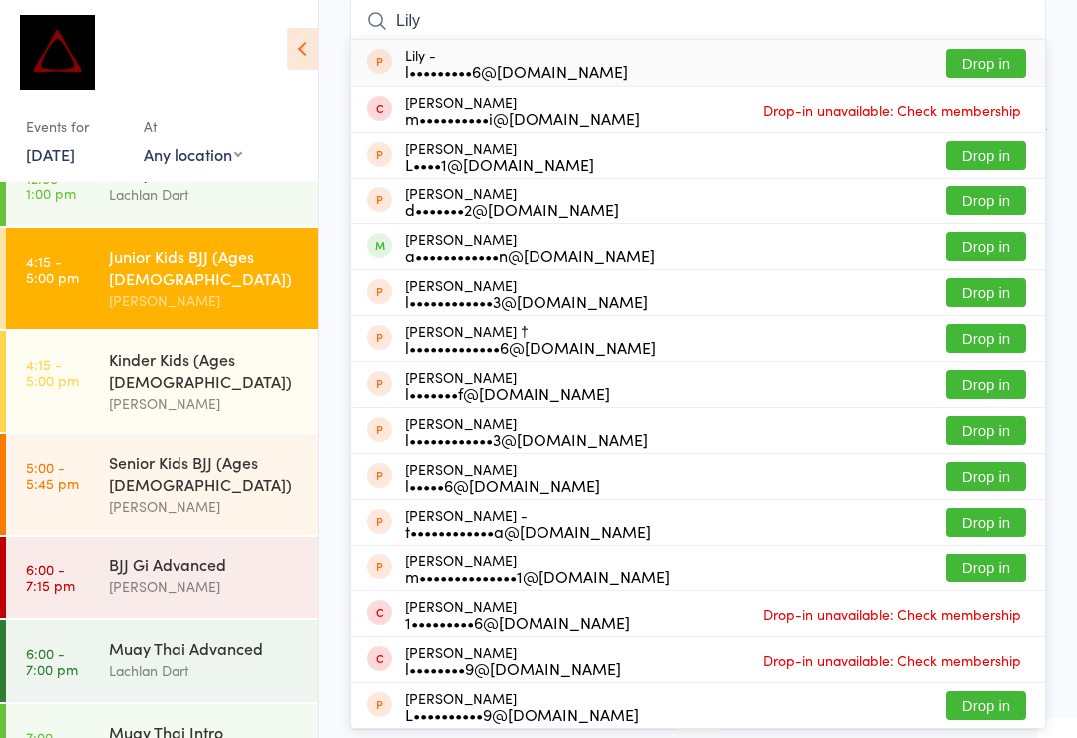
type input "Lily"
click at [975, 243] on button "Drop in" at bounding box center [986, 246] width 80 height 29
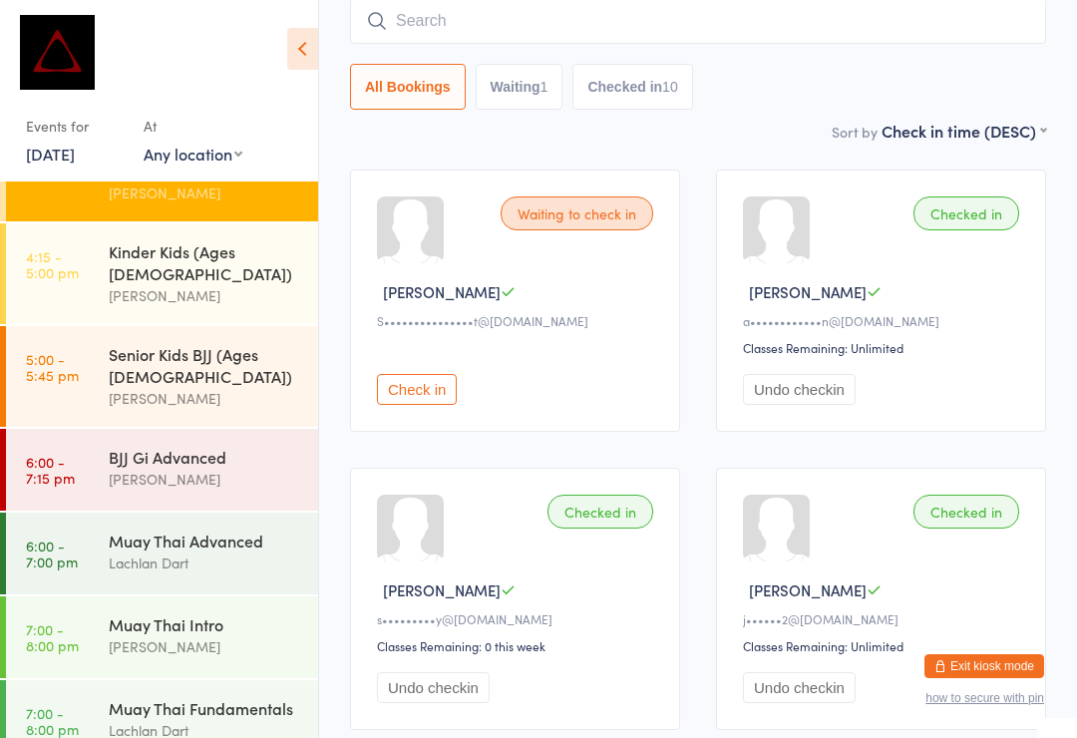
scroll to position [724, 0]
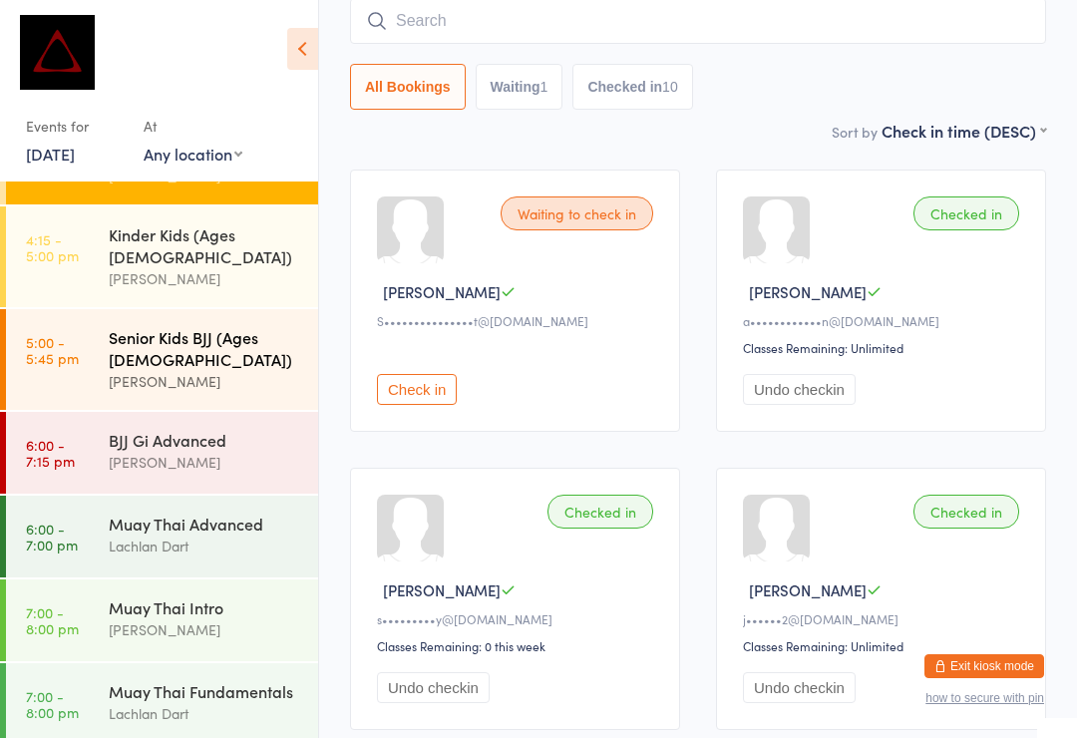
click at [275, 370] on div "[PERSON_NAME]" at bounding box center [205, 381] width 192 height 23
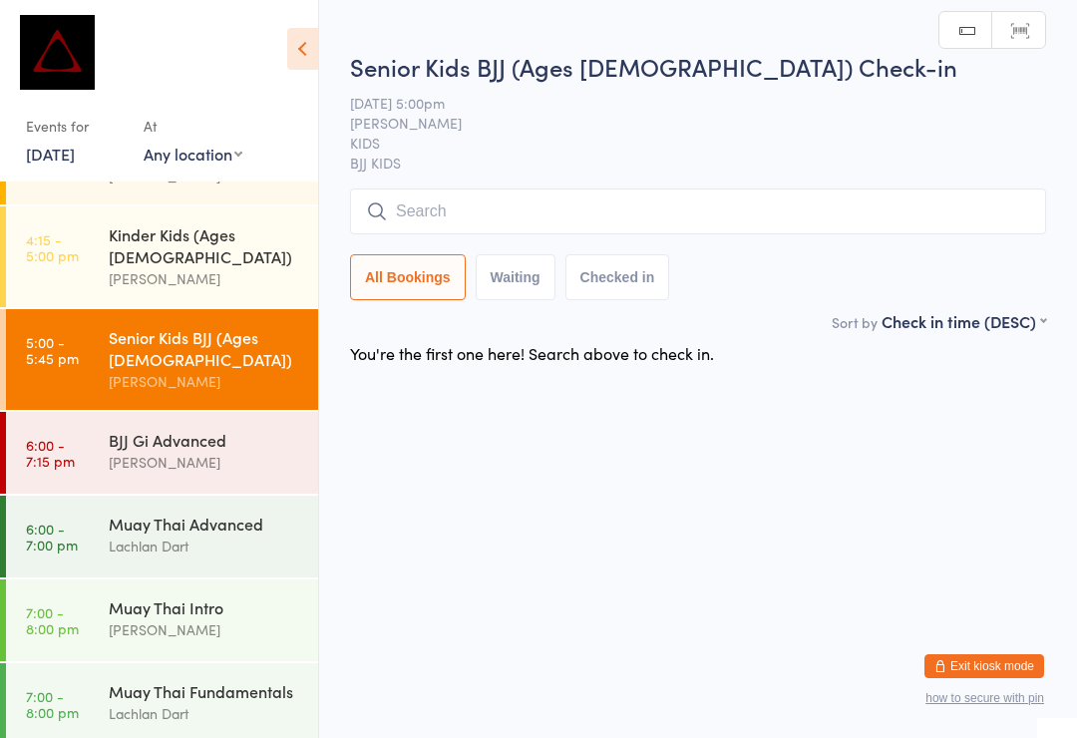
click at [888, 218] on input "search" at bounding box center [698, 211] width 696 height 46
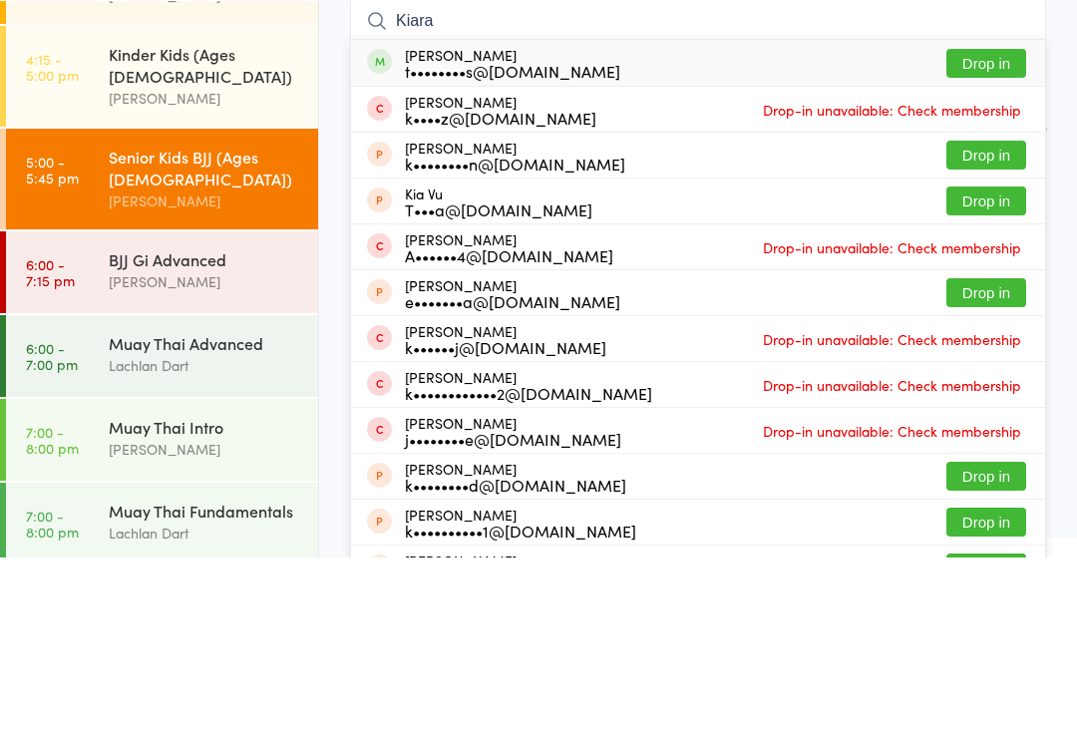
type input "Kiara"
click at [1003, 229] on button "Drop in" at bounding box center [986, 243] width 80 height 29
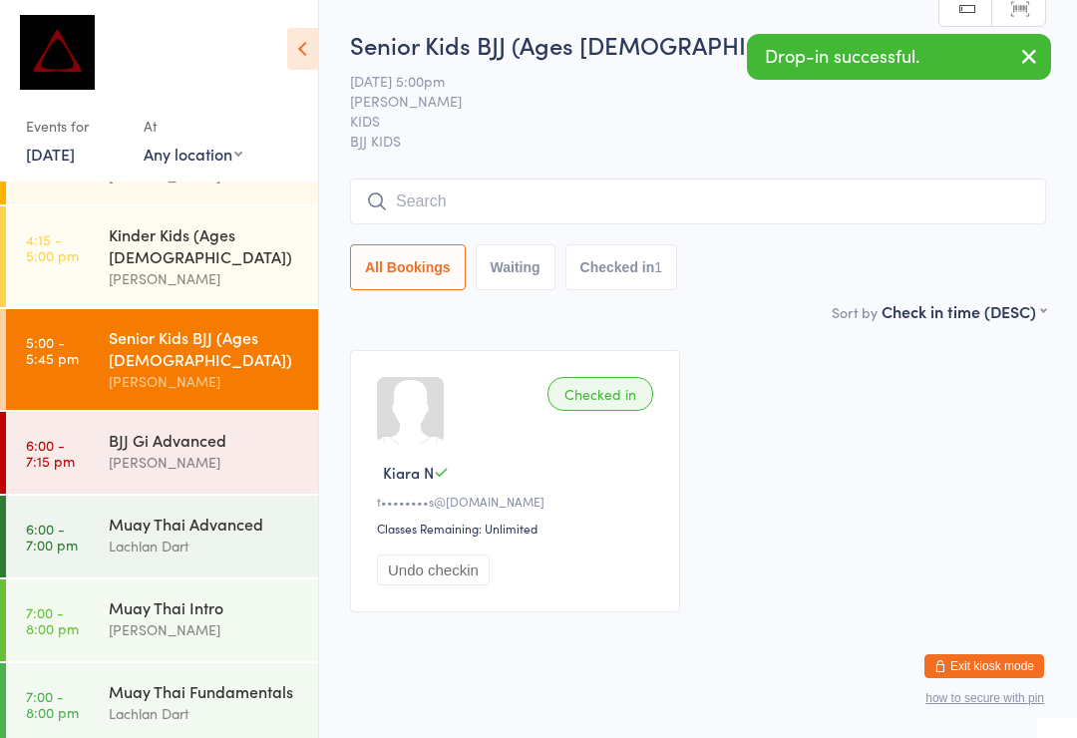
click at [828, 180] on input "search" at bounding box center [698, 201] width 696 height 46
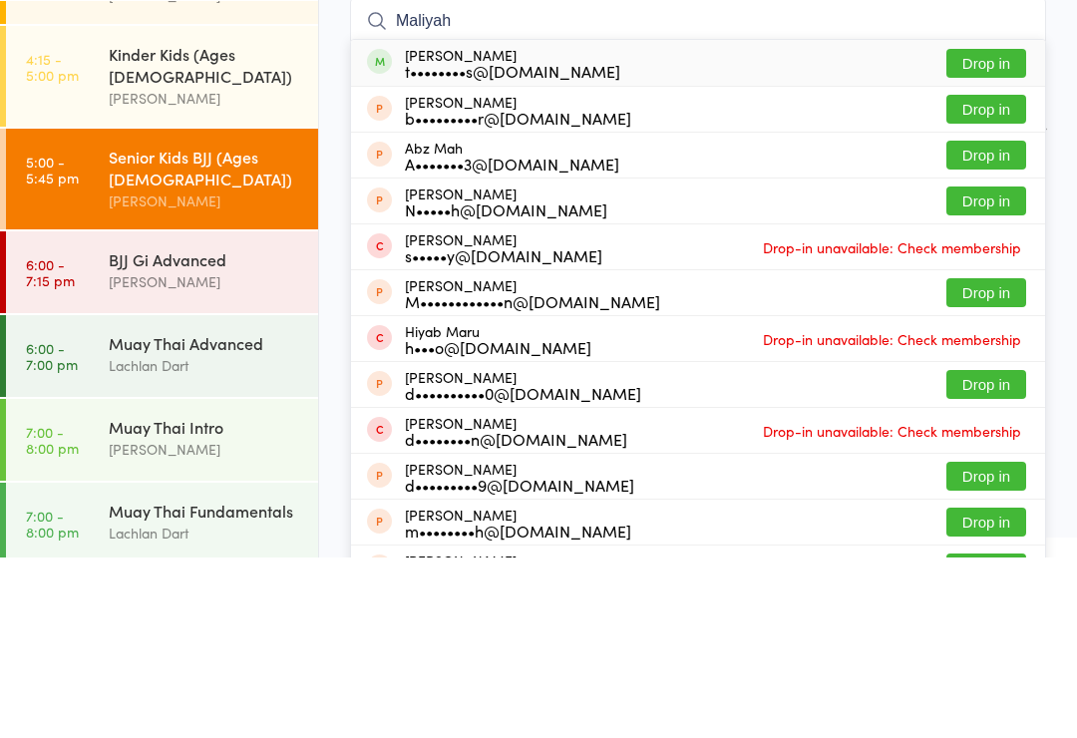
type input "Maliyah"
click at [988, 229] on button "Drop in" at bounding box center [986, 243] width 80 height 29
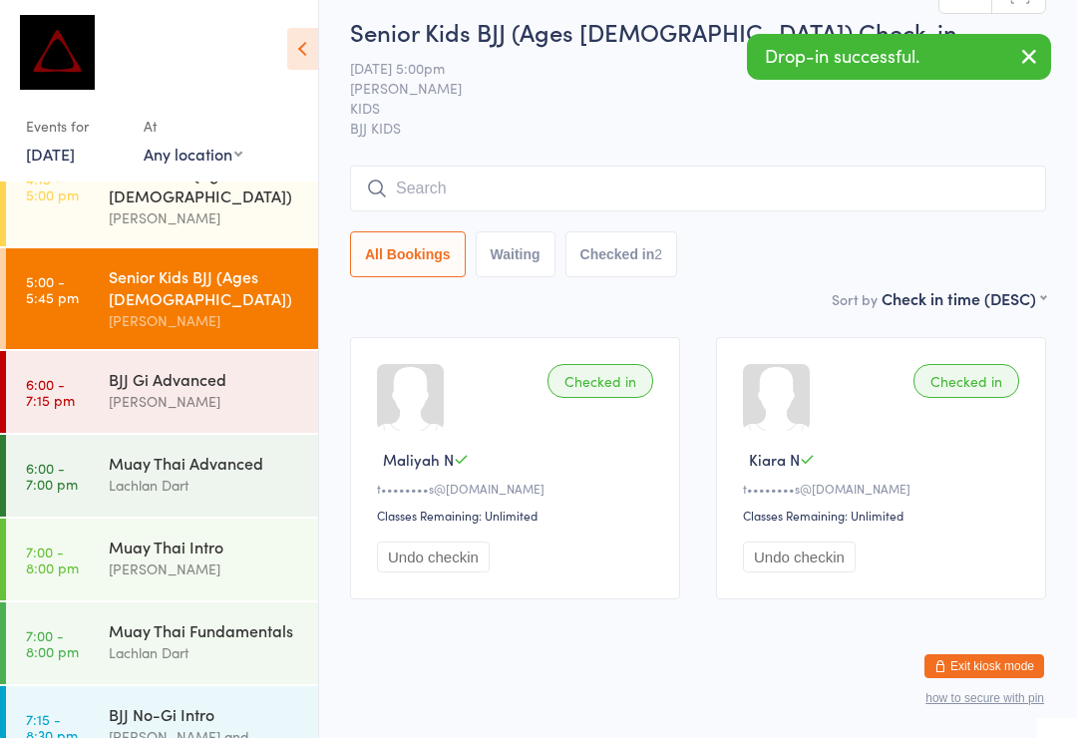
scroll to position [784, 0]
click at [273, 558] on div "[PERSON_NAME]" at bounding box center [205, 569] width 192 height 23
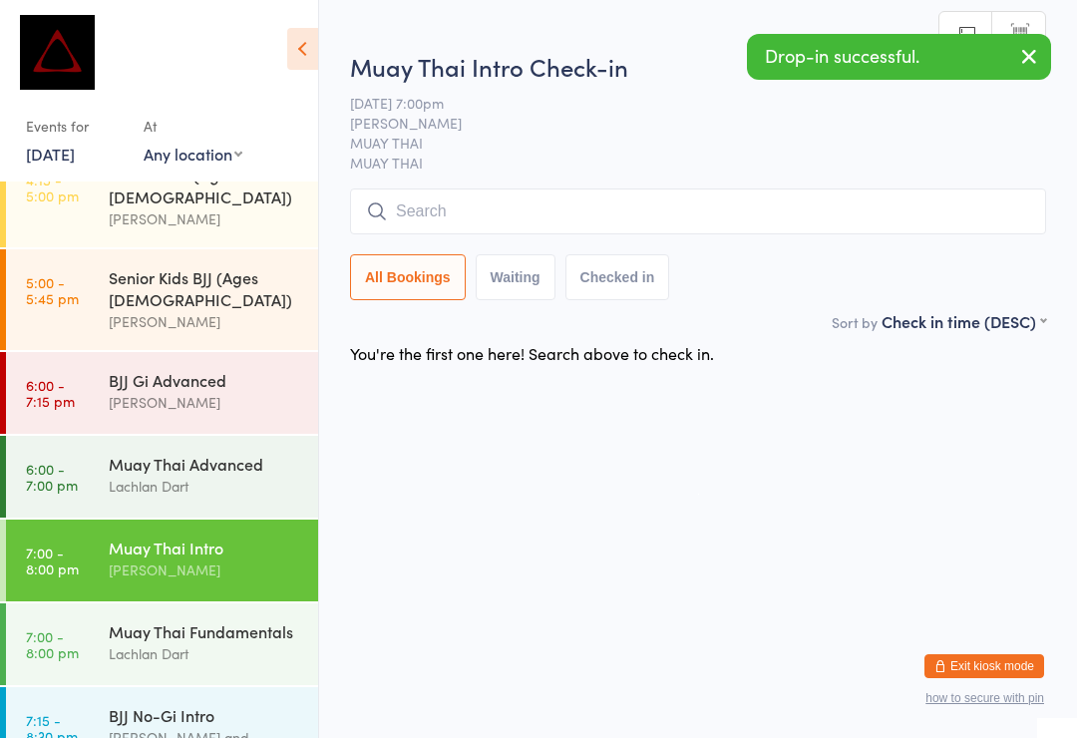
click at [617, 223] on input "search" at bounding box center [698, 211] width 696 height 46
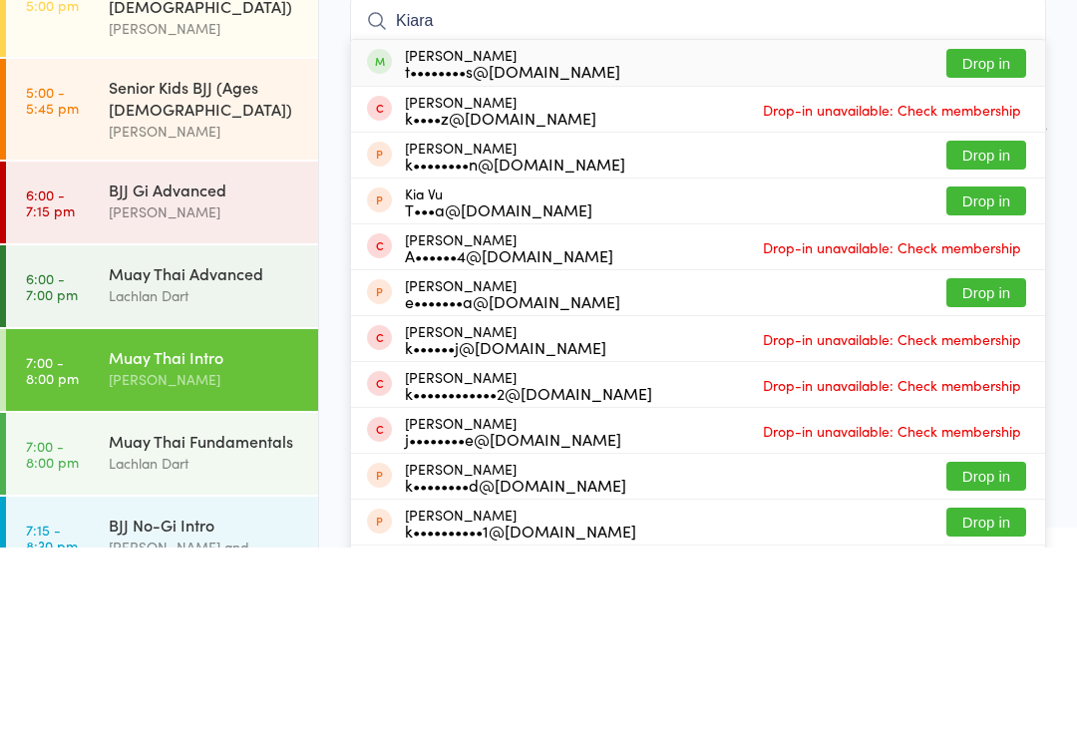
type input "Kiara"
click at [1008, 239] on button "Drop in" at bounding box center [986, 253] width 80 height 29
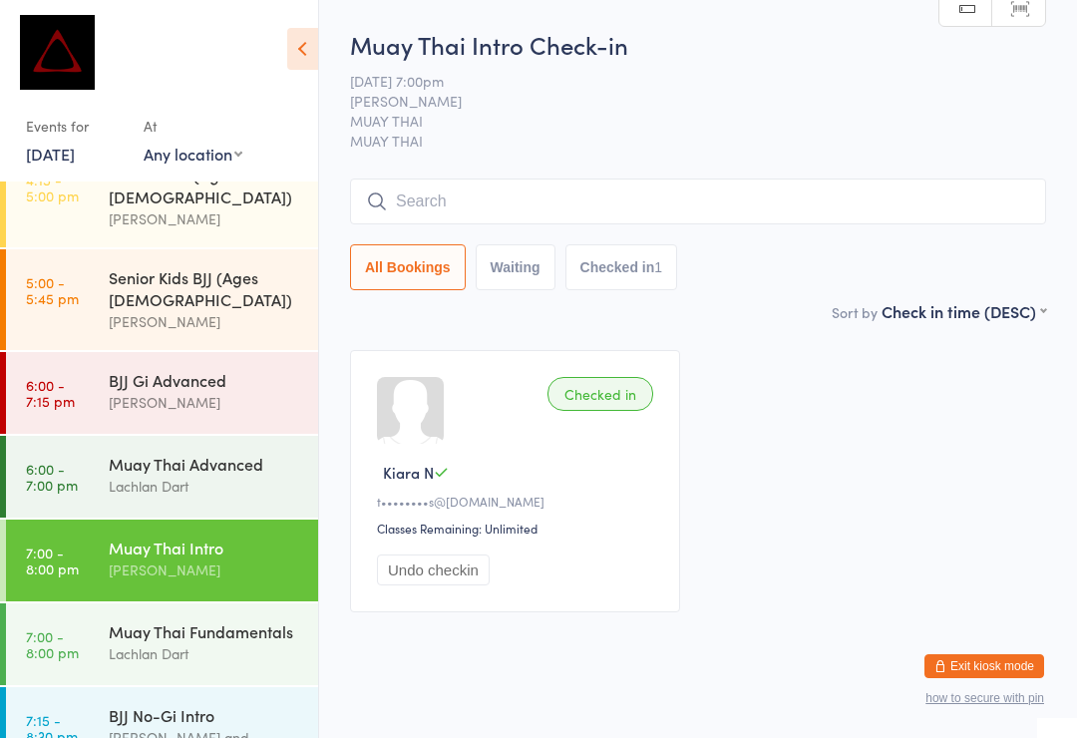
click at [744, 223] on input "search" at bounding box center [698, 201] width 696 height 46
click at [940, 131] on span "MUAY THAI" at bounding box center [682, 121] width 665 height 20
click at [932, 118] on span "MUAY THAI" at bounding box center [682, 121] width 665 height 20
click at [560, 204] on input "search" at bounding box center [698, 201] width 696 height 46
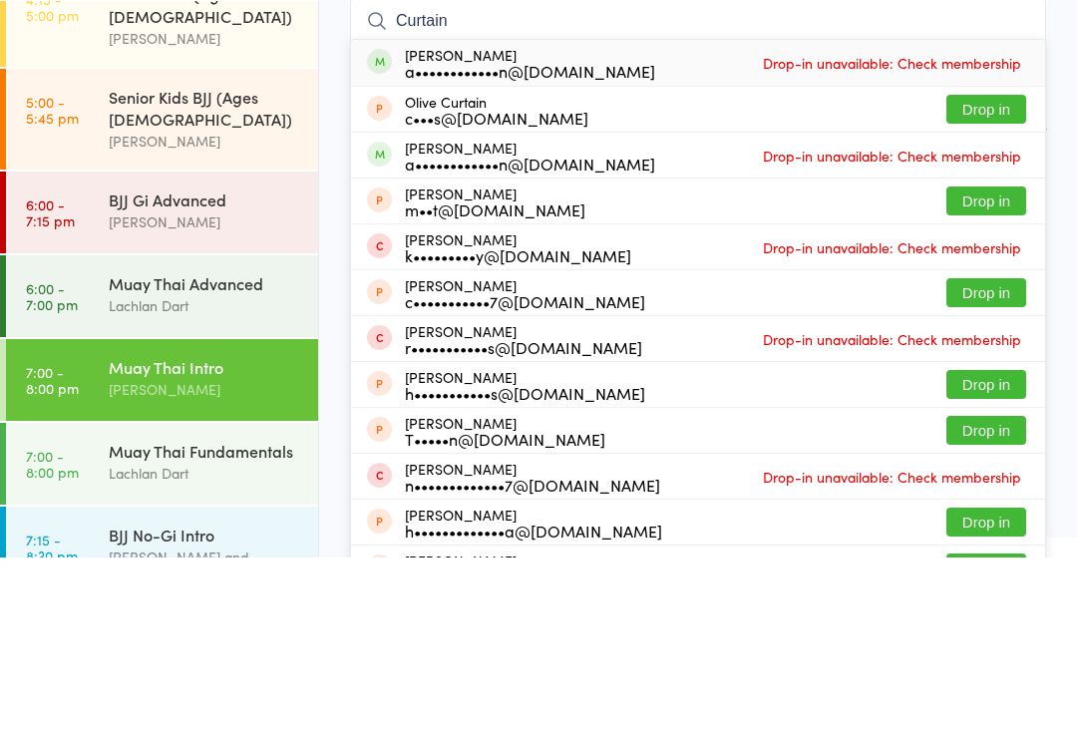
type input "Curtain"
click at [492, 320] on div "[PERSON_NAME] a••••••••••••n@[DOMAIN_NAME]" at bounding box center [530, 336] width 250 height 32
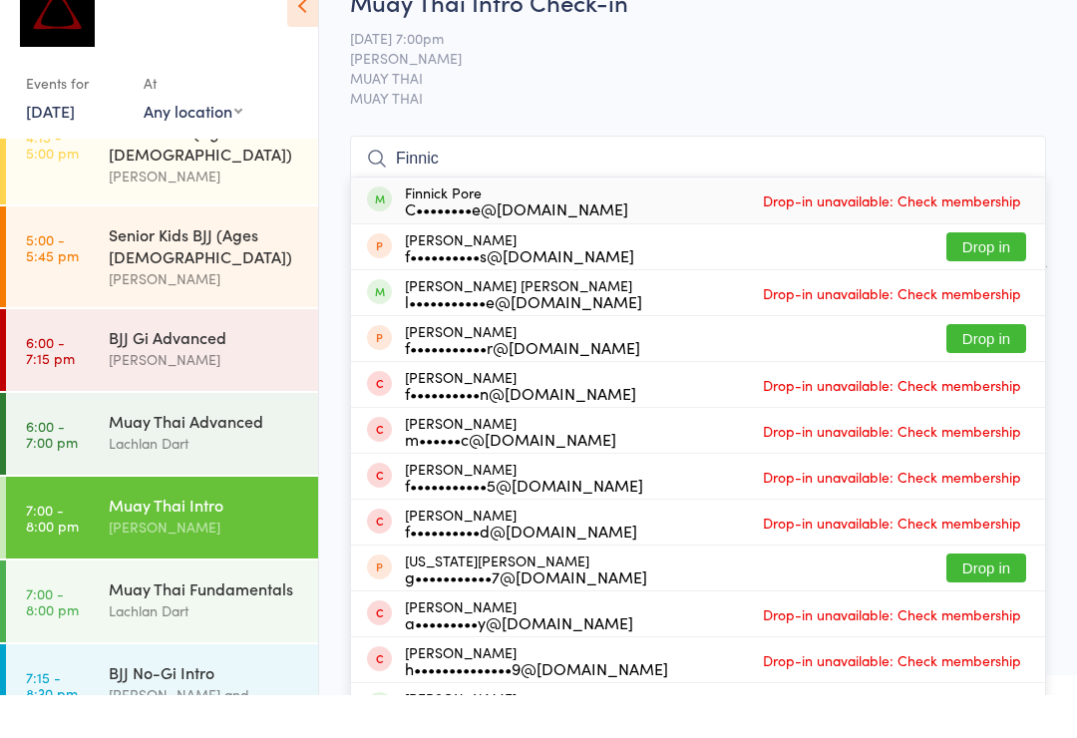
type input "Finnick"
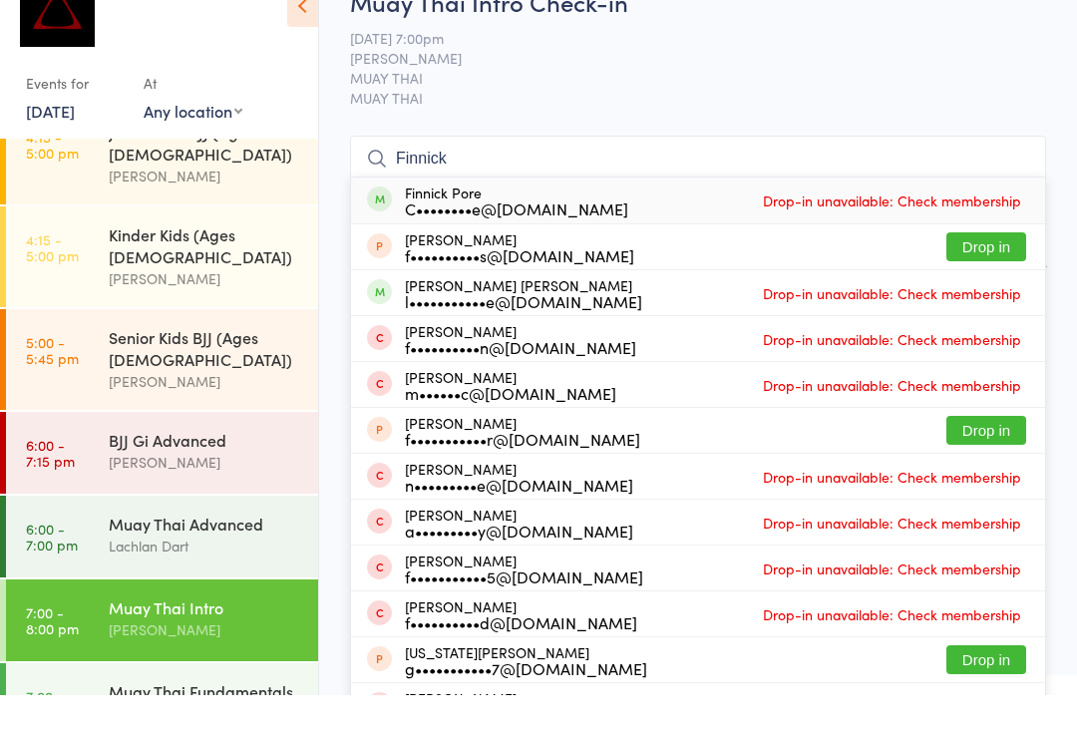
scroll to position [680, 0]
click at [98, 353] on link "5:00 - 5:45 pm Senior Kids BJJ (Ages [DEMOGRAPHIC_DATA]) [PERSON_NAME]" at bounding box center [162, 403] width 312 height 101
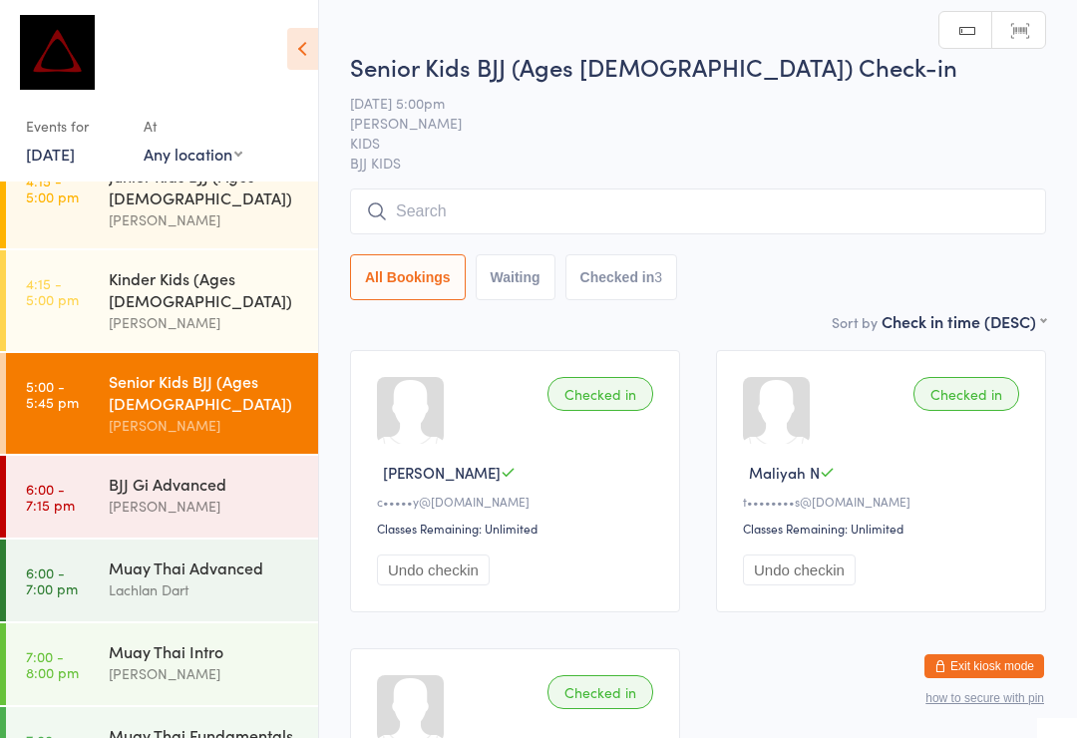
click at [422, 194] on input "search" at bounding box center [698, 211] width 696 height 46
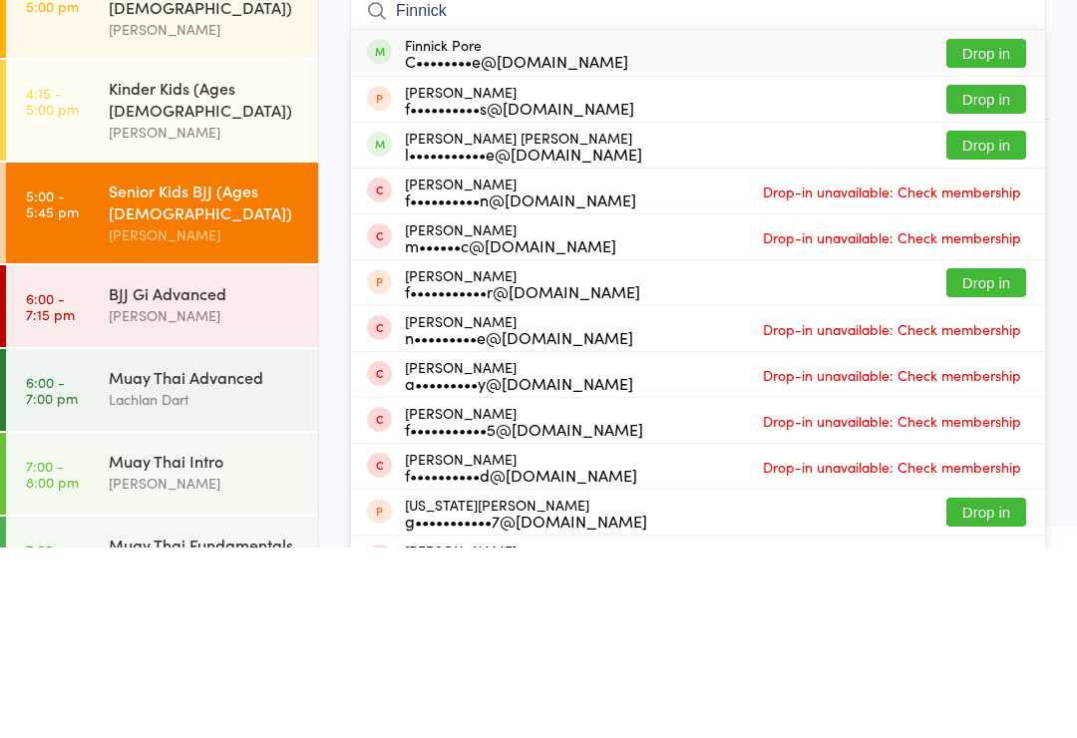
type input "Finnick"
click at [974, 229] on button "Drop in" at bounding box center [986, 243] width 80 height 29
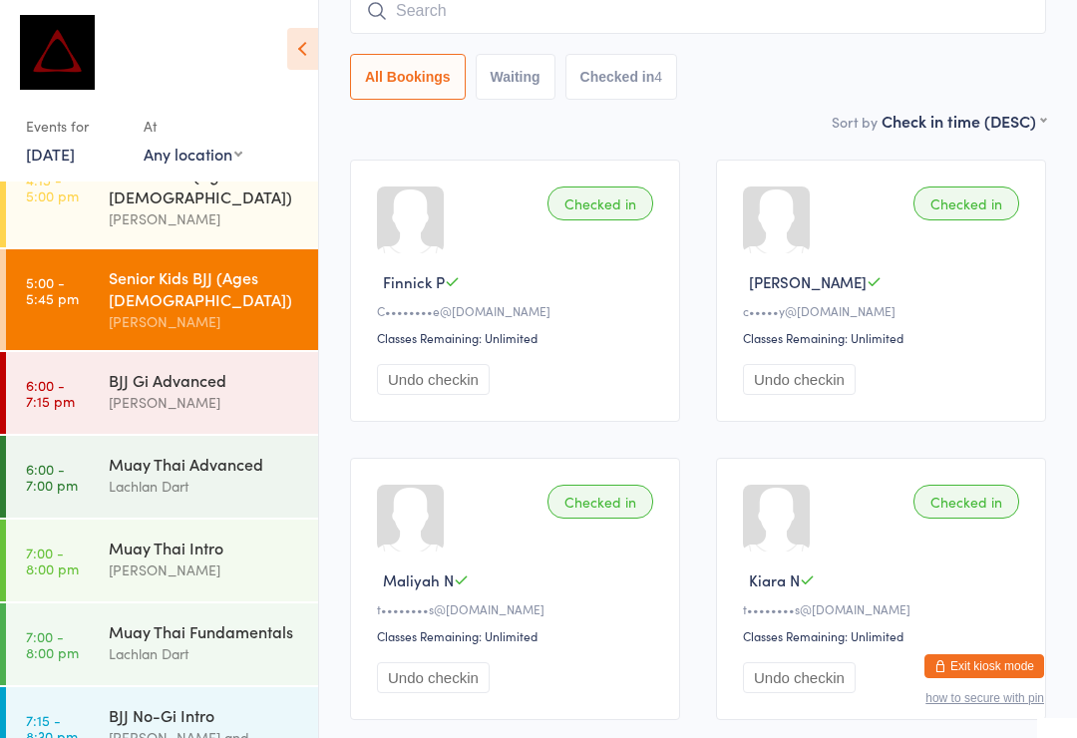
scroll to position [784, 0]
click at [209, 369] on div "BJJ Gi Advanced" at bounding box center [205, 380] width 192 height 22
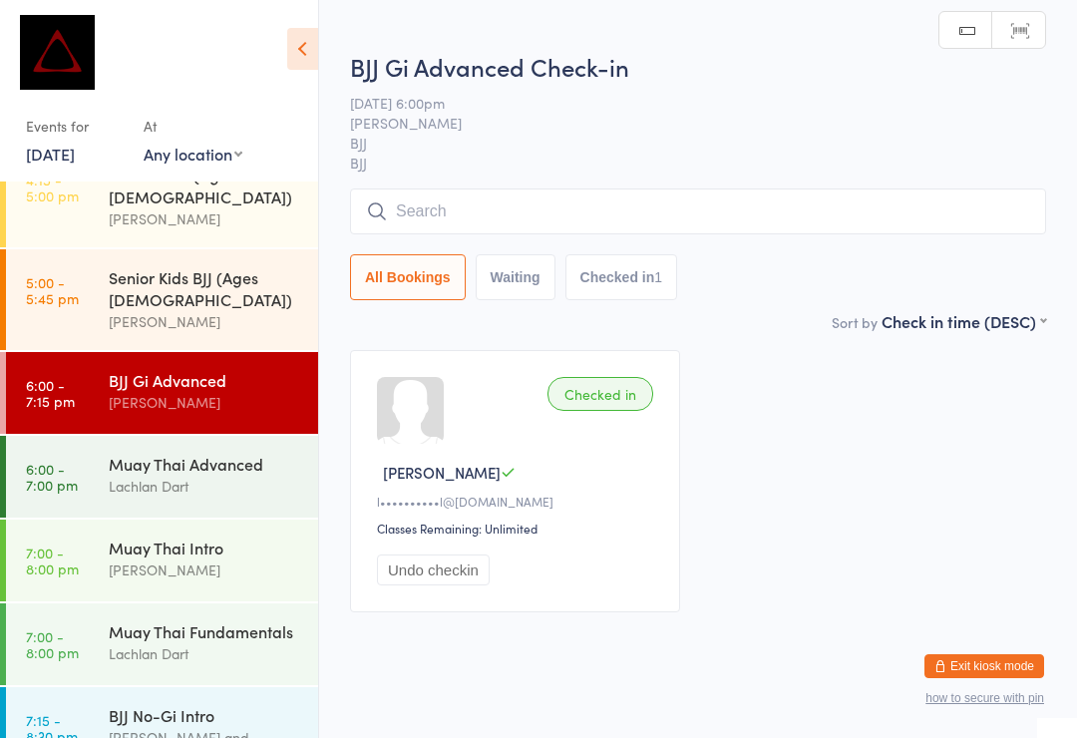
click at [635, 210] on input "search" at bounding box center [698, 211] width 696 height 46
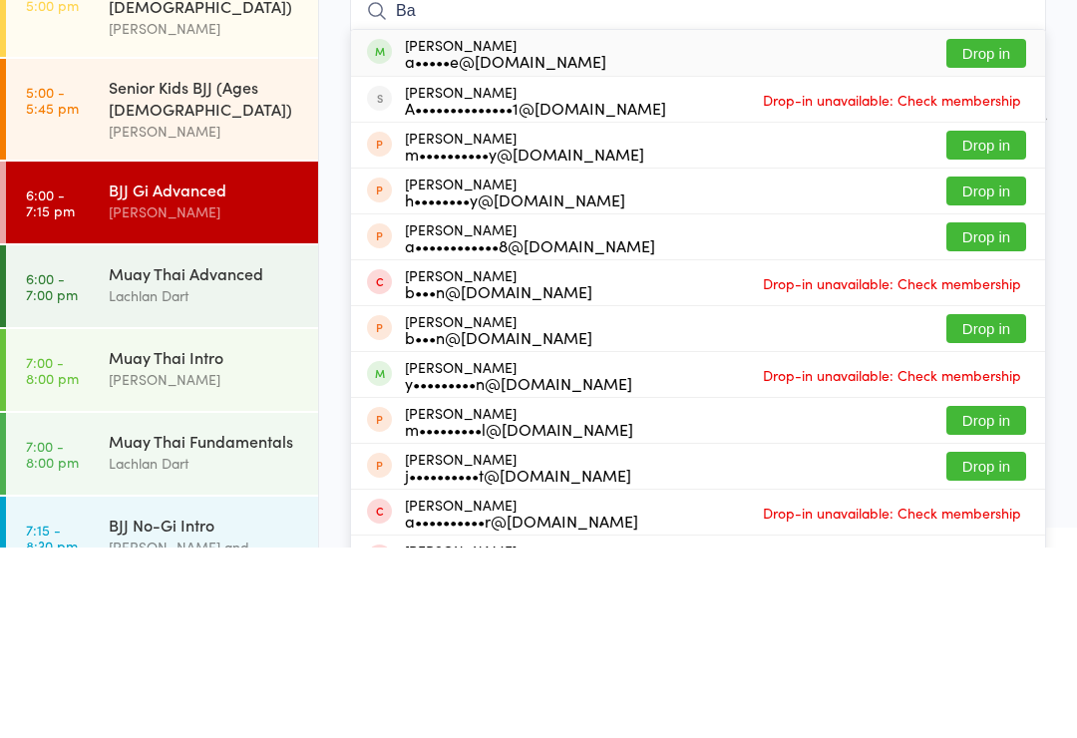
type input "B"
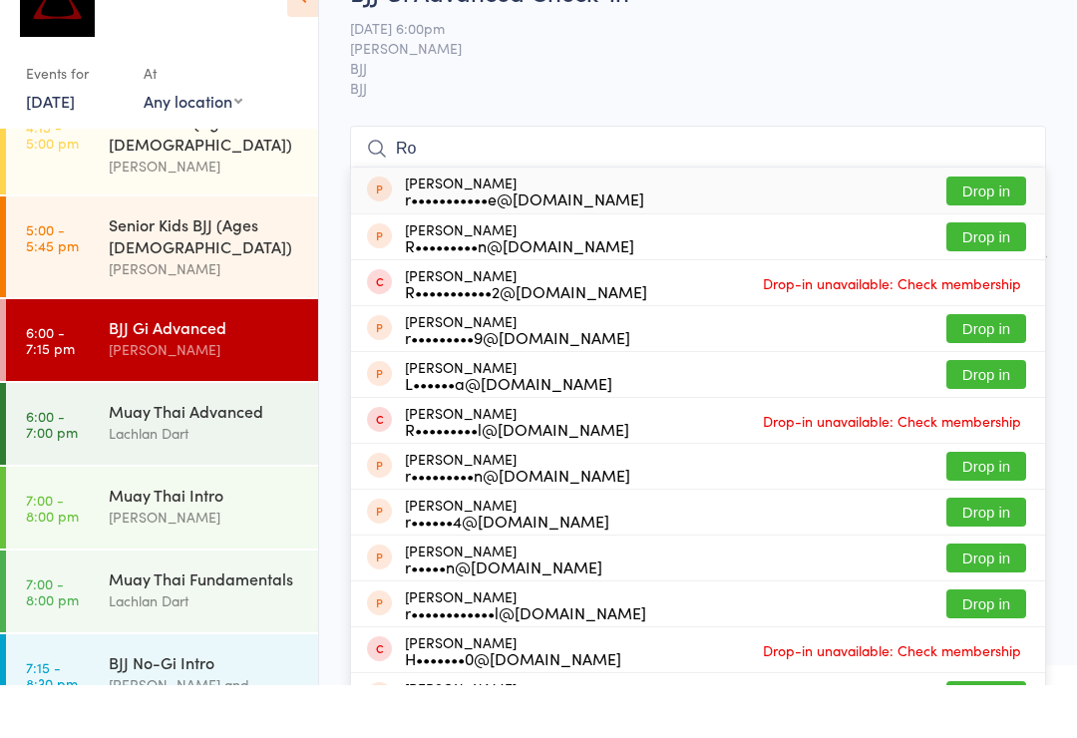
type input "R"
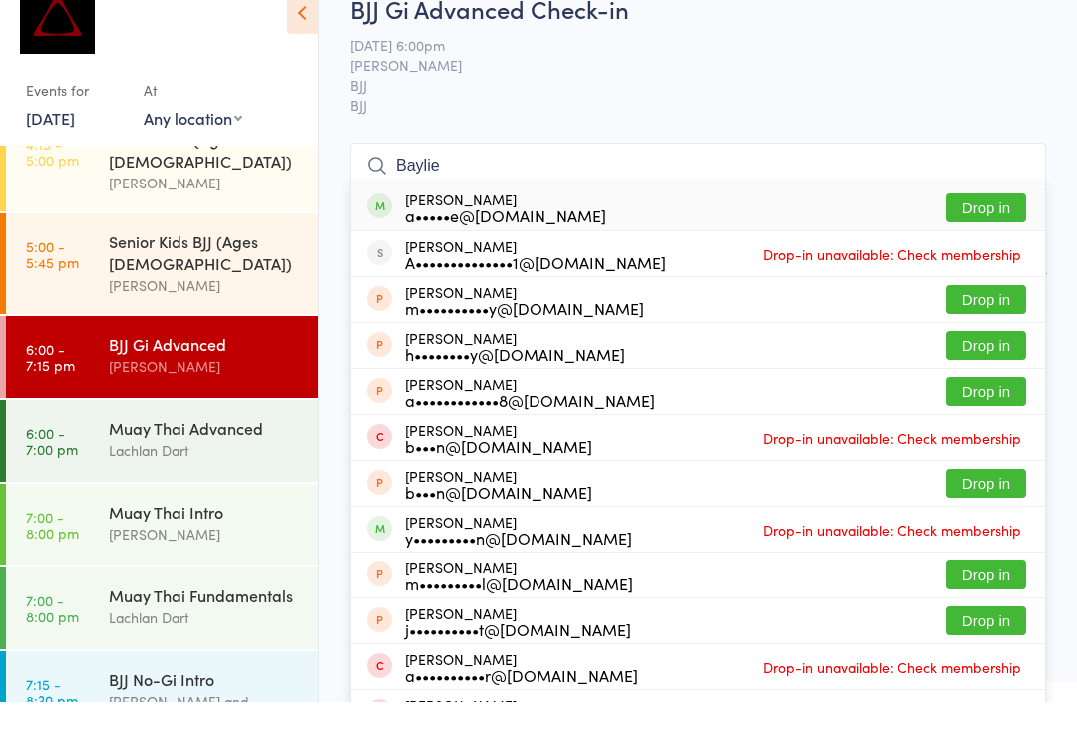
type input "Baylie"
click at [1006, 229] on button "Drop in" at bounding box center [986, 243] width 80 height 29
